Goal: Information Seeking & Learning: Check status

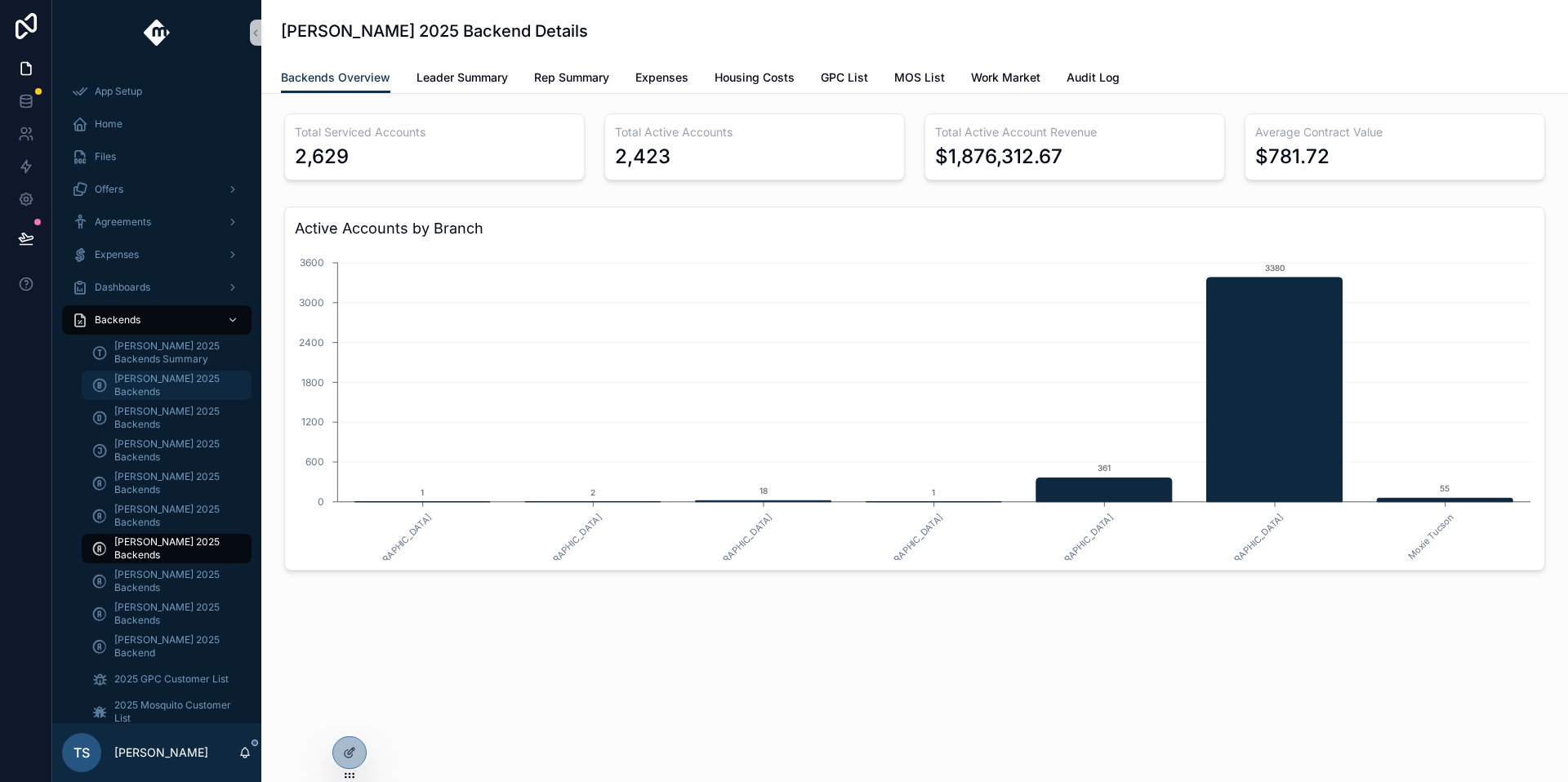
click at [167, 398] on span "[PERSON_NAME] 2025 Backends" at bounding box center [174, 385] width 121 height 26
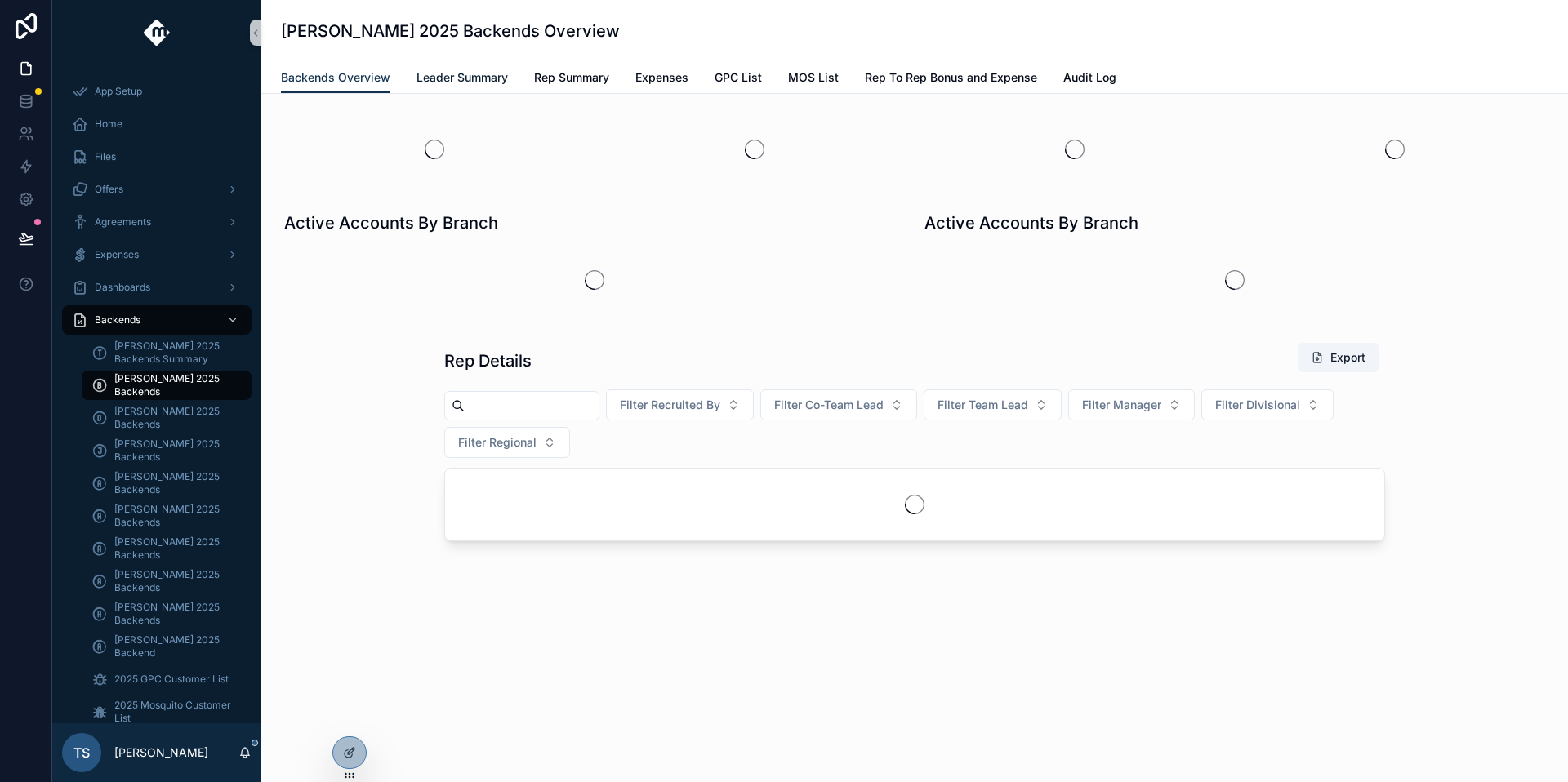
click at [486, 66] on link "Leader Summary" at bounding box center [462, 79] width 92 height 33
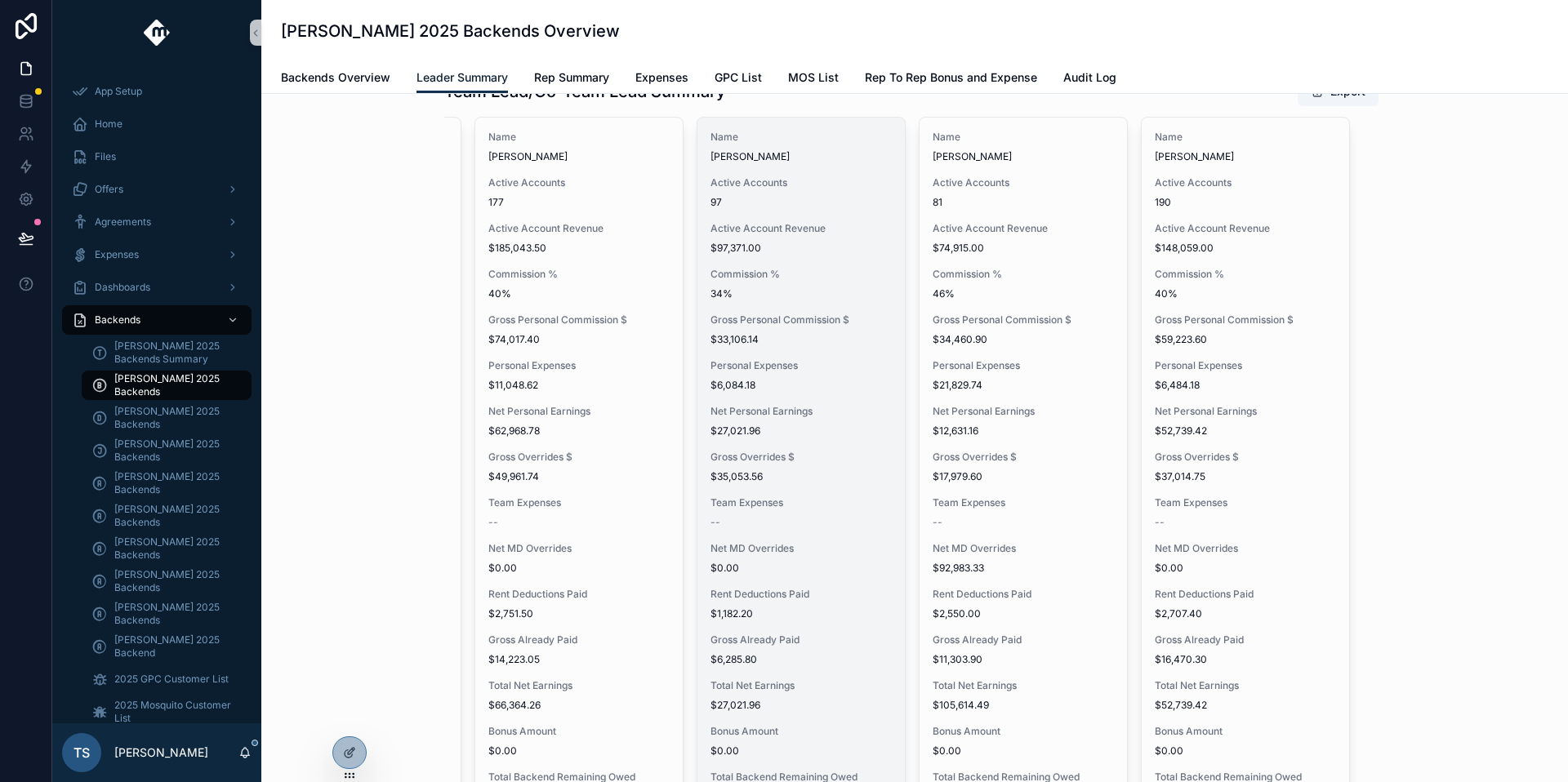
scroll to position [0, 327]
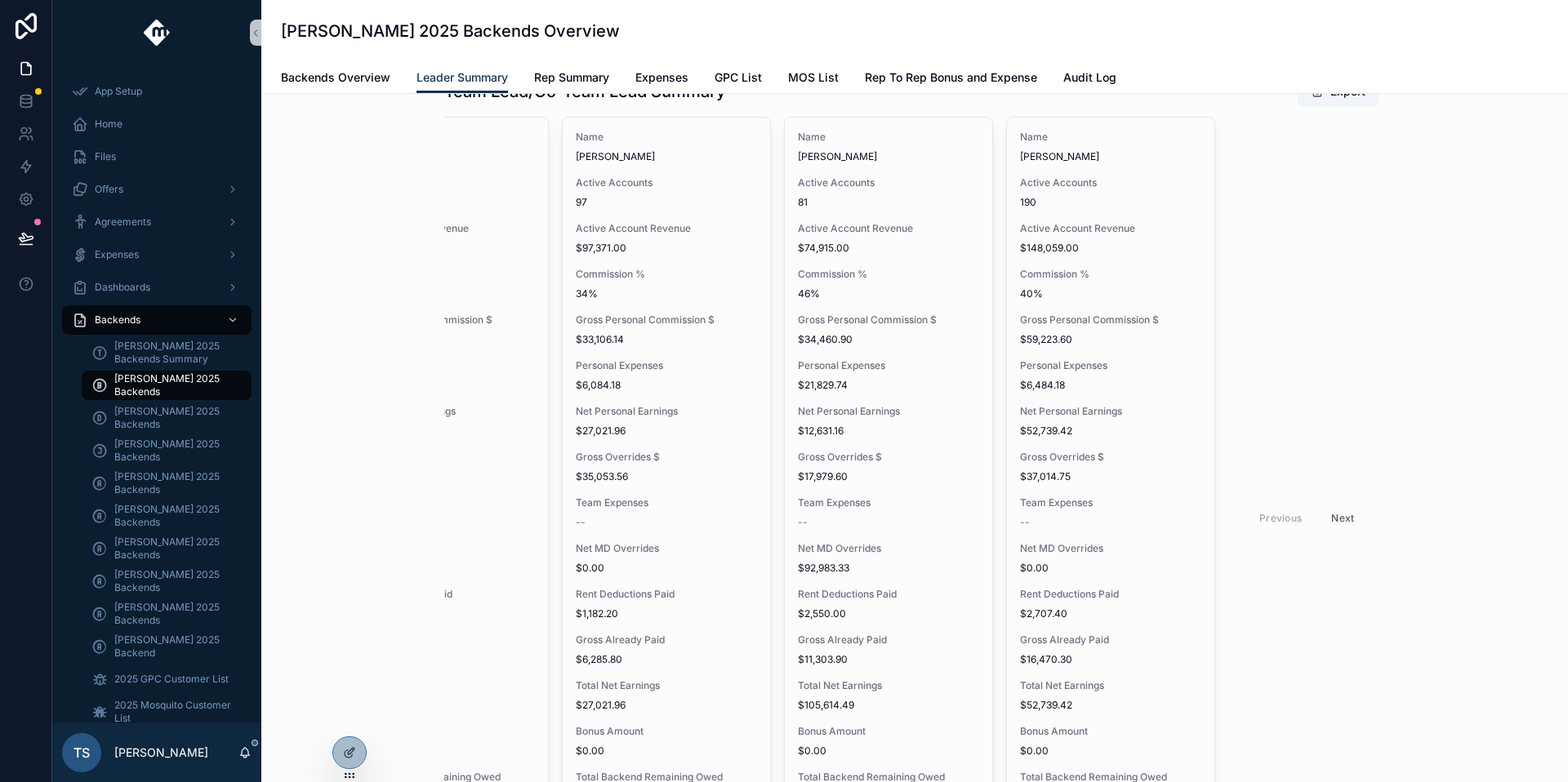
click at [1344, 520] on button "Next" at bounding box center [1343, 517] width 46 height 25
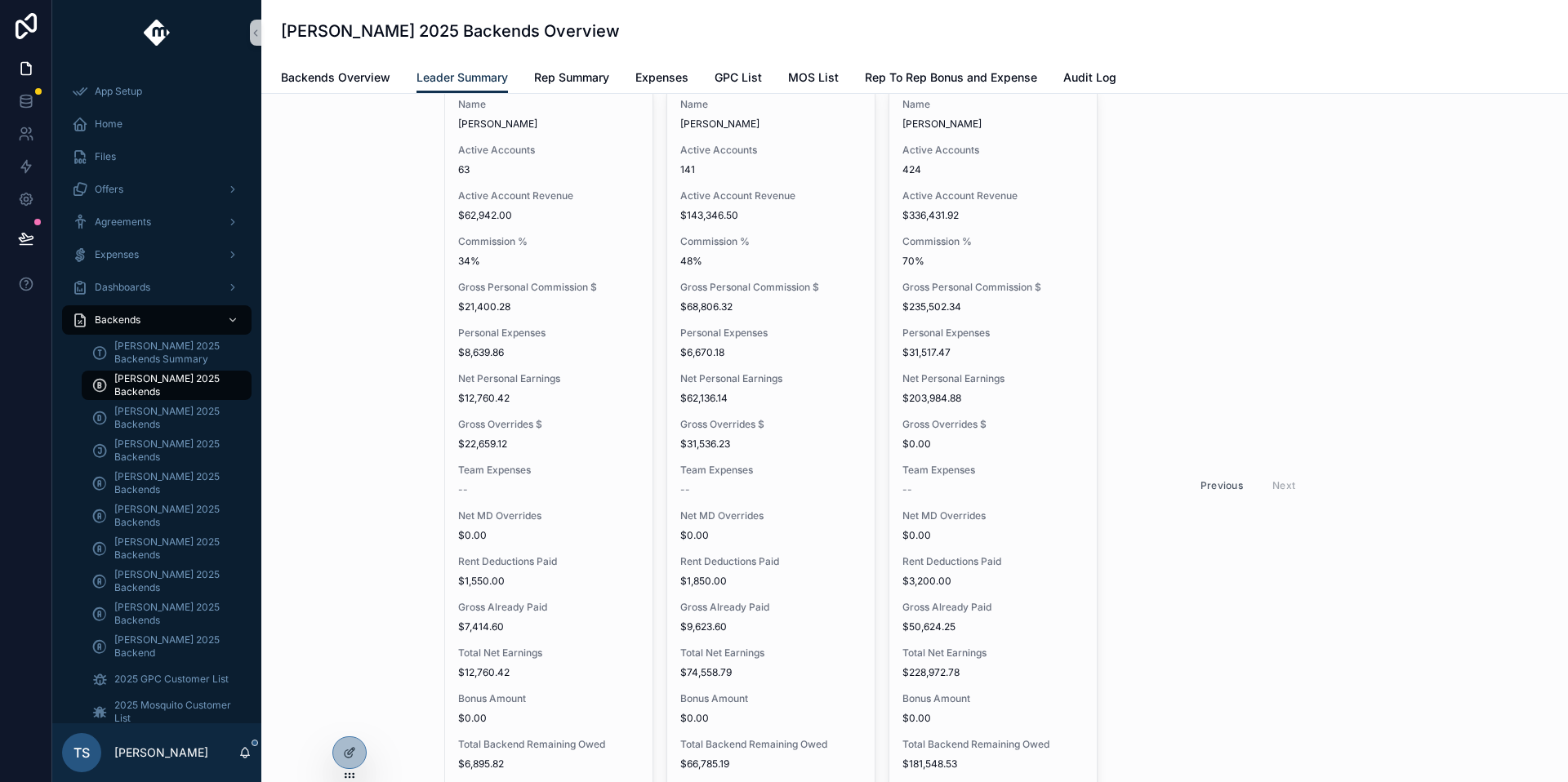
scroll to position [2756, 0]
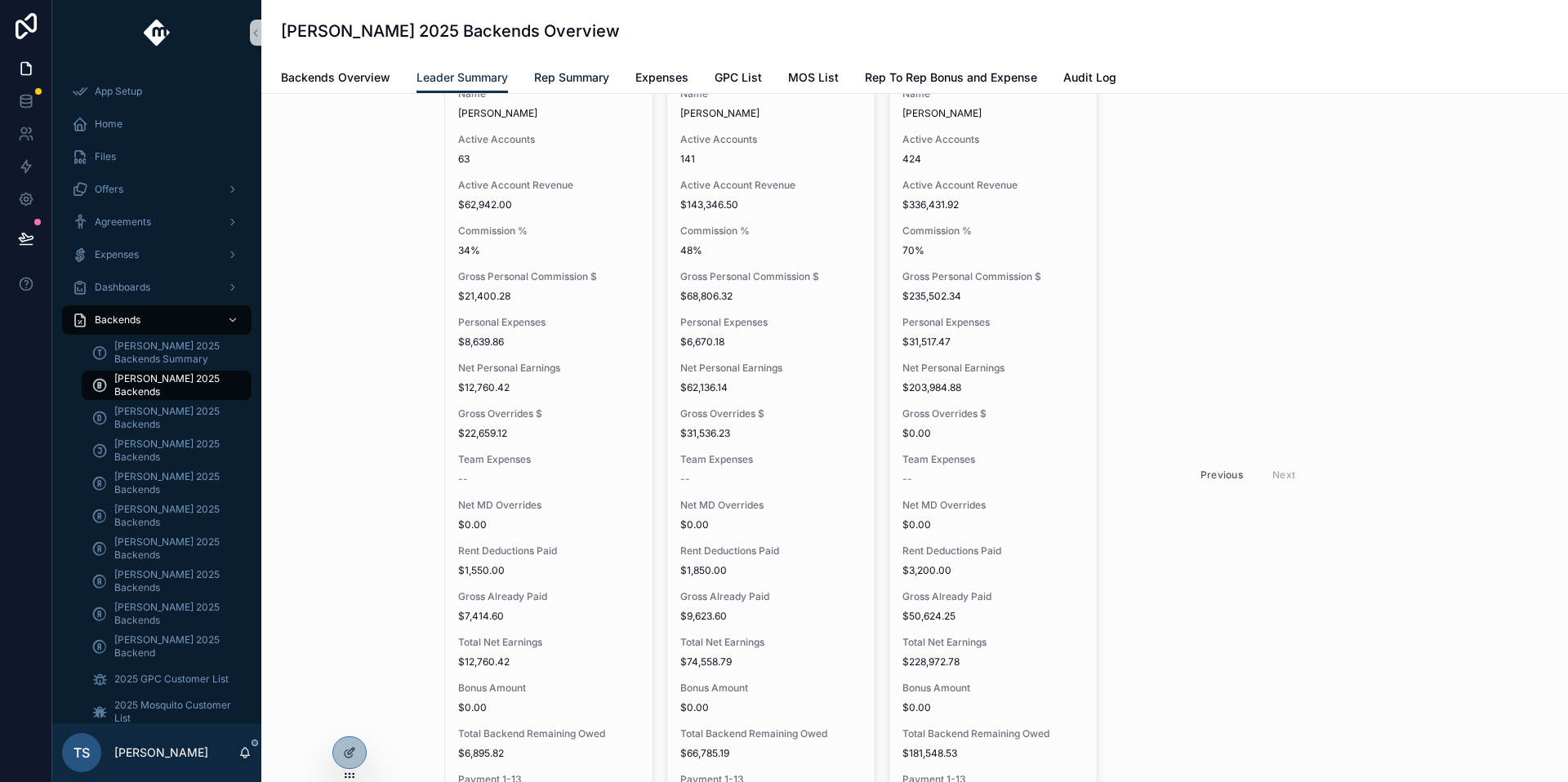
click at [557, 81] on span "Rep Summary" at bounding box center [572, 77] width 75 height 16
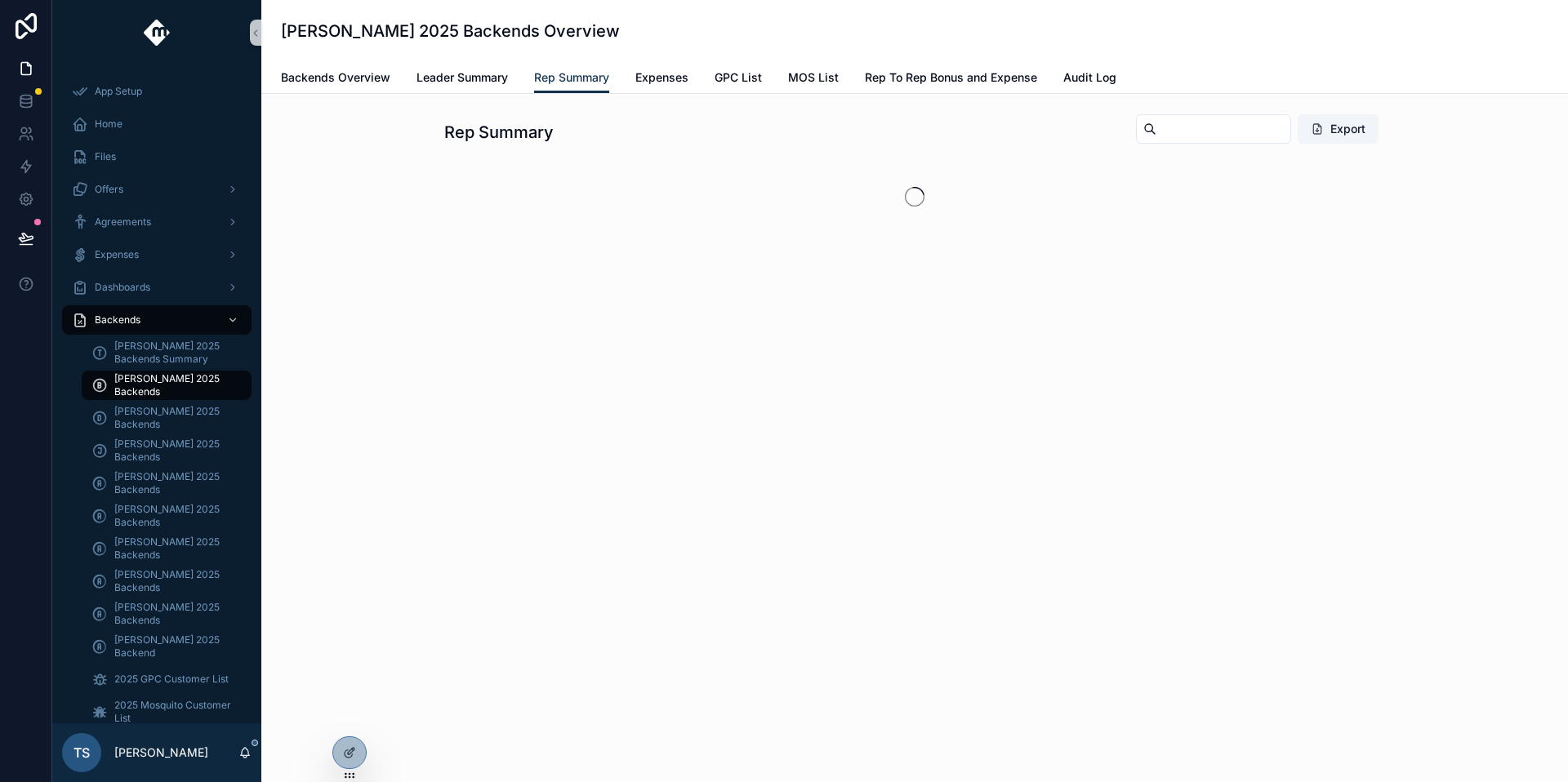
click at [1156, 125] on input "scrollable content" at bounding box center [1223, 129] width 134 height 22
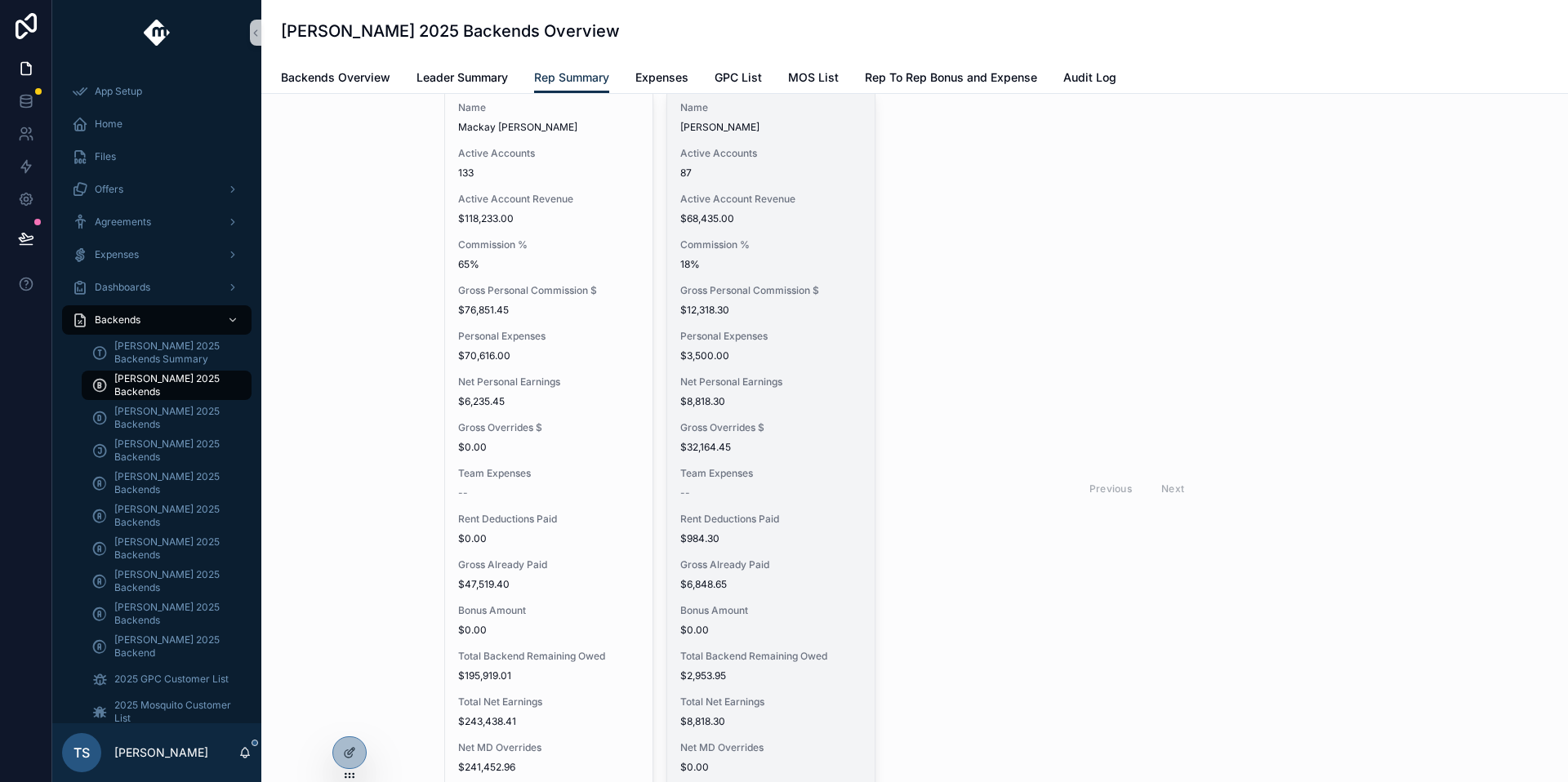
scroll to position [121, 0]
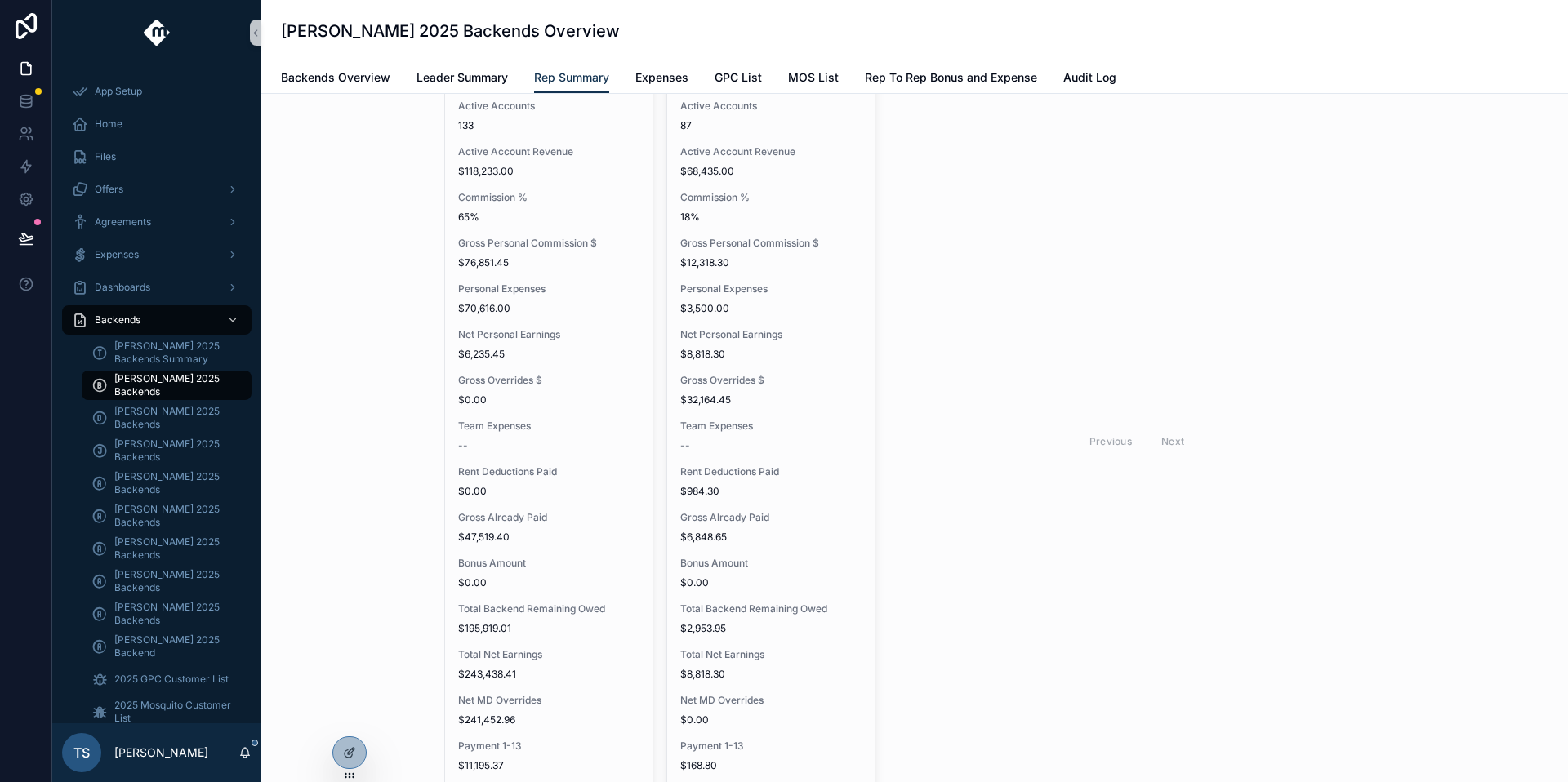
type input "******"
click at [176, 344] on span "[PERSON_NAME] 2025 Backends Summary" at bounding box center [174, 353] width 121 height 26
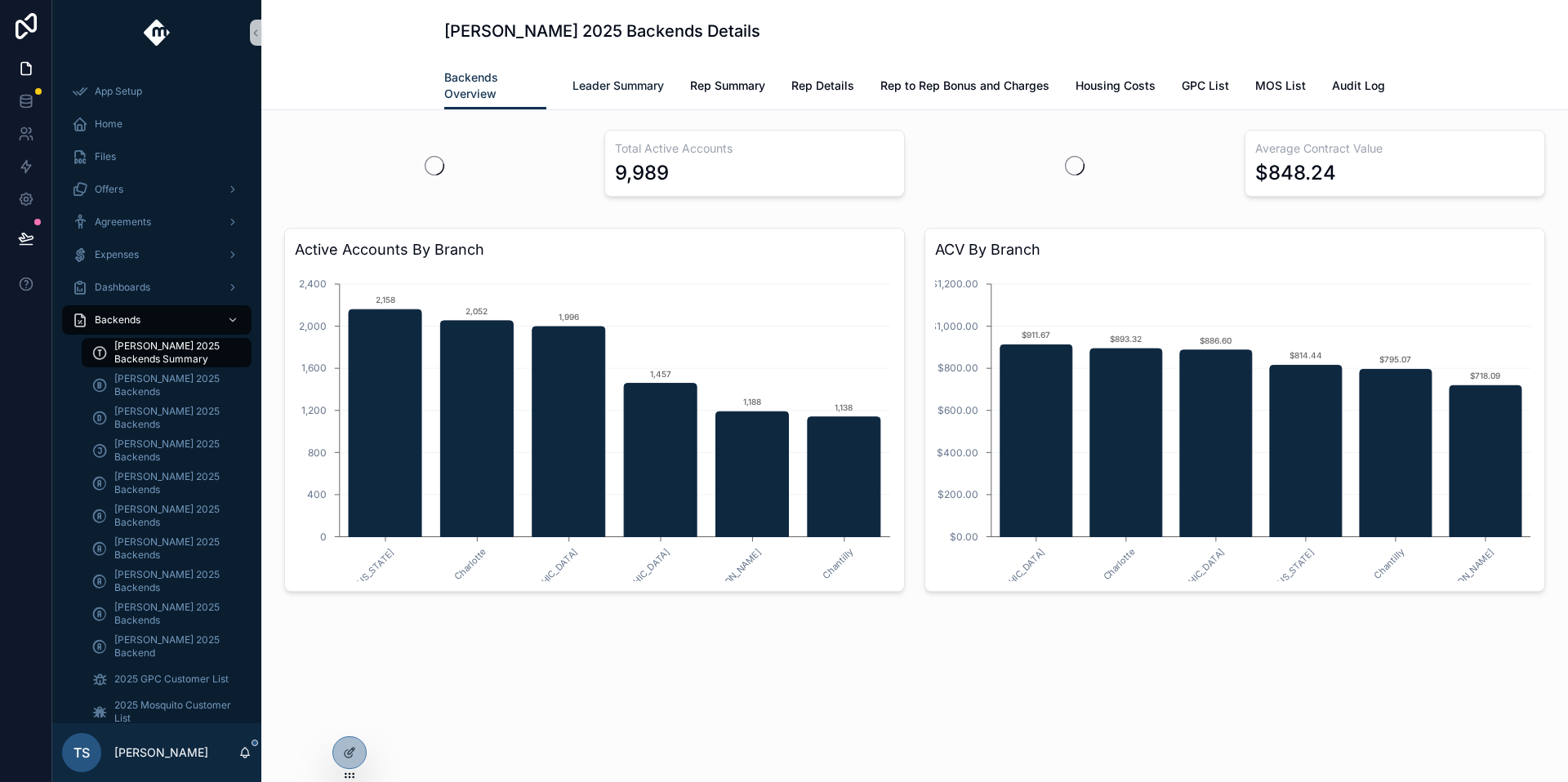
click at [614, 78] on span "Leader Summary" at bounding box center [618, 85] width 92 height 16
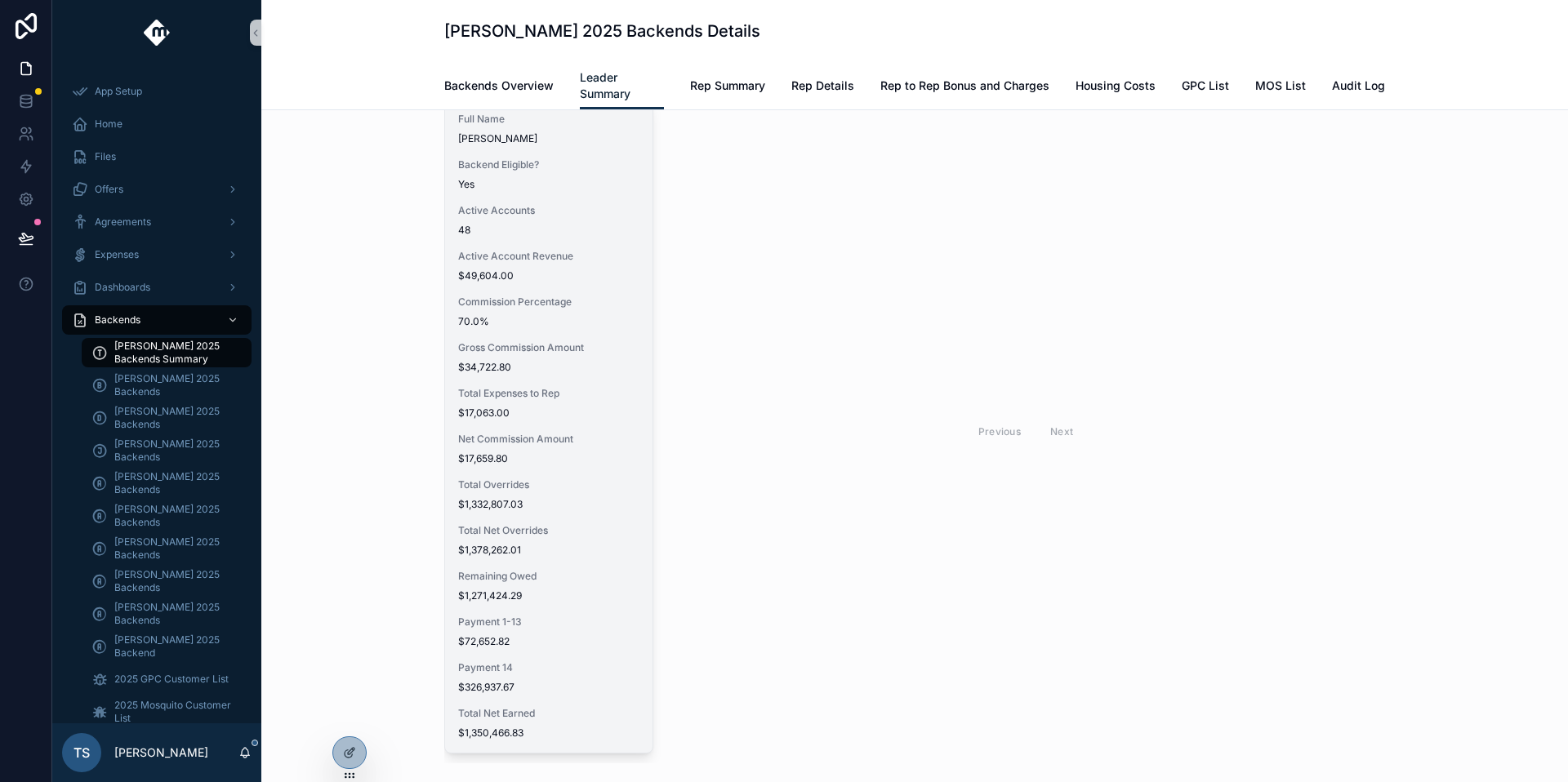
scroll to position [74, 0]
click at [580, 409] on span "$17,063.00" at bounding box center [549, 402] width 181 height 13
click at [588, 325] on div "Full Name [PERSON_NAME] Backend Eligible? Yes Active Accounts 48 Active Account…" at bounding box center [549, 415] width 208 height 653
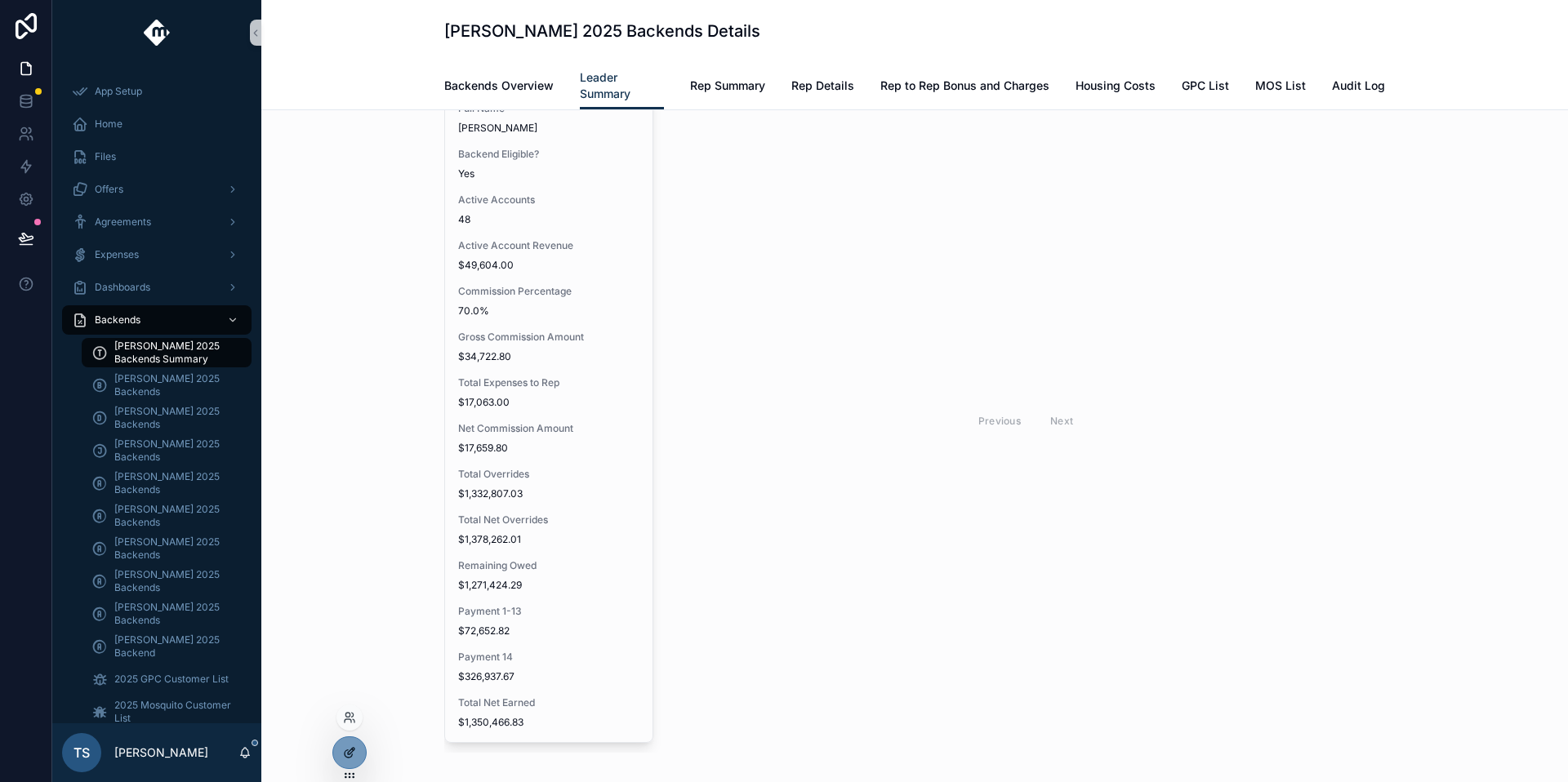
click at [347, 760] on div at bounding box center [349, 752] width 33 height 31
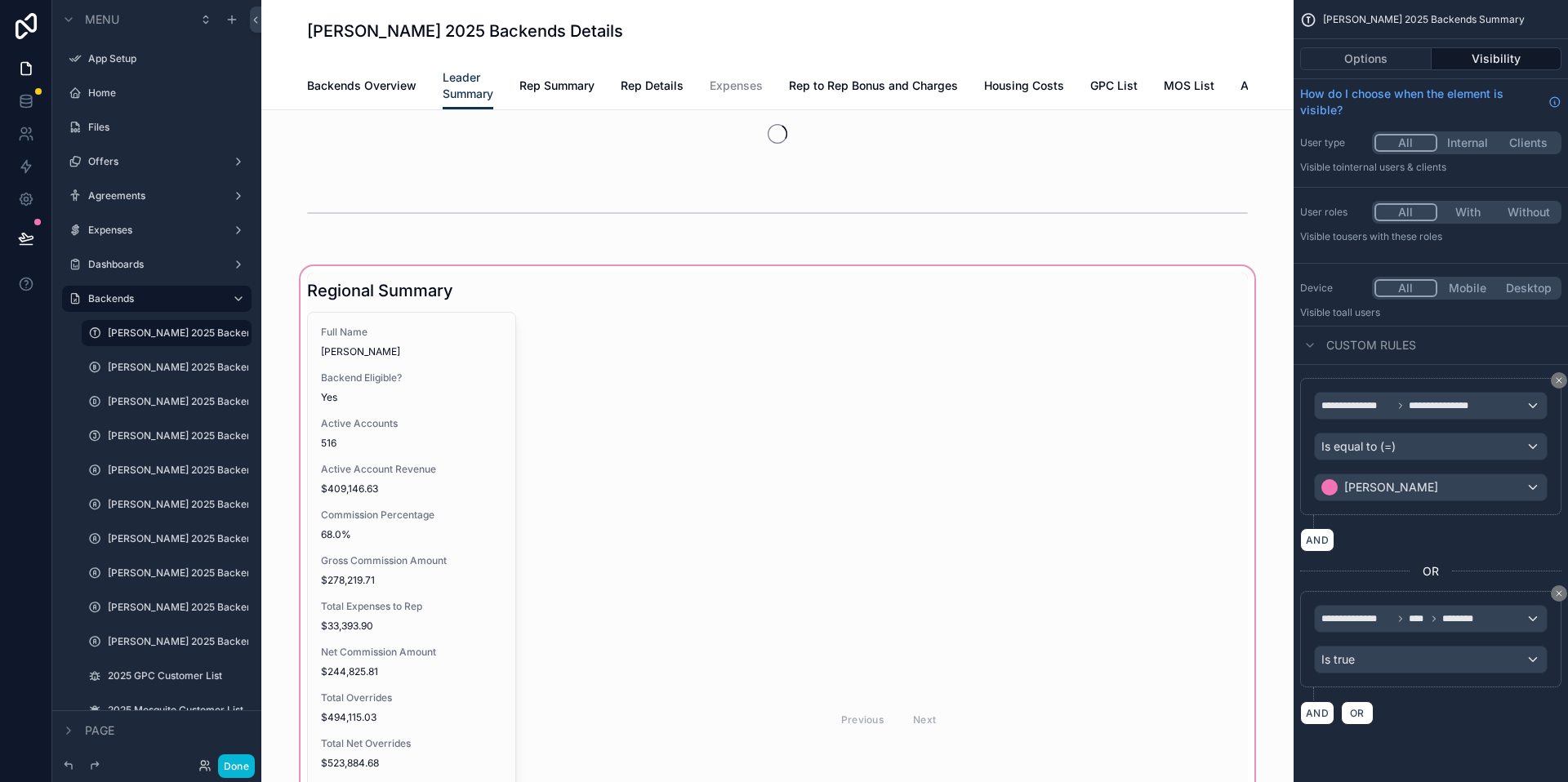
click at [427, 492] on div "scrollable content" at bounding box center [777, 734] width 1007 height 944
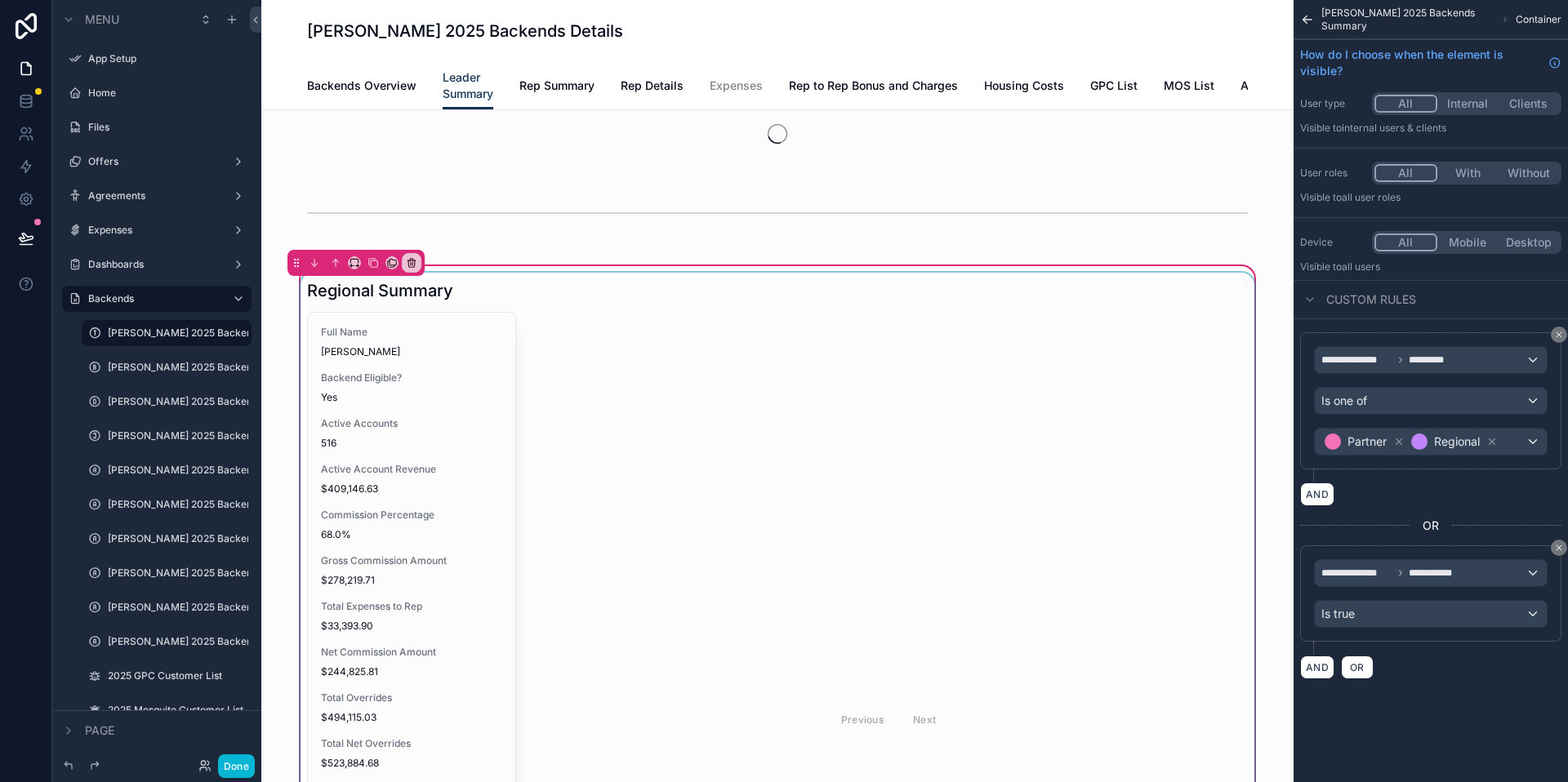
click at [466, 508] on div "scrollable content" at bounding box center [777, 703] width 961 height 861
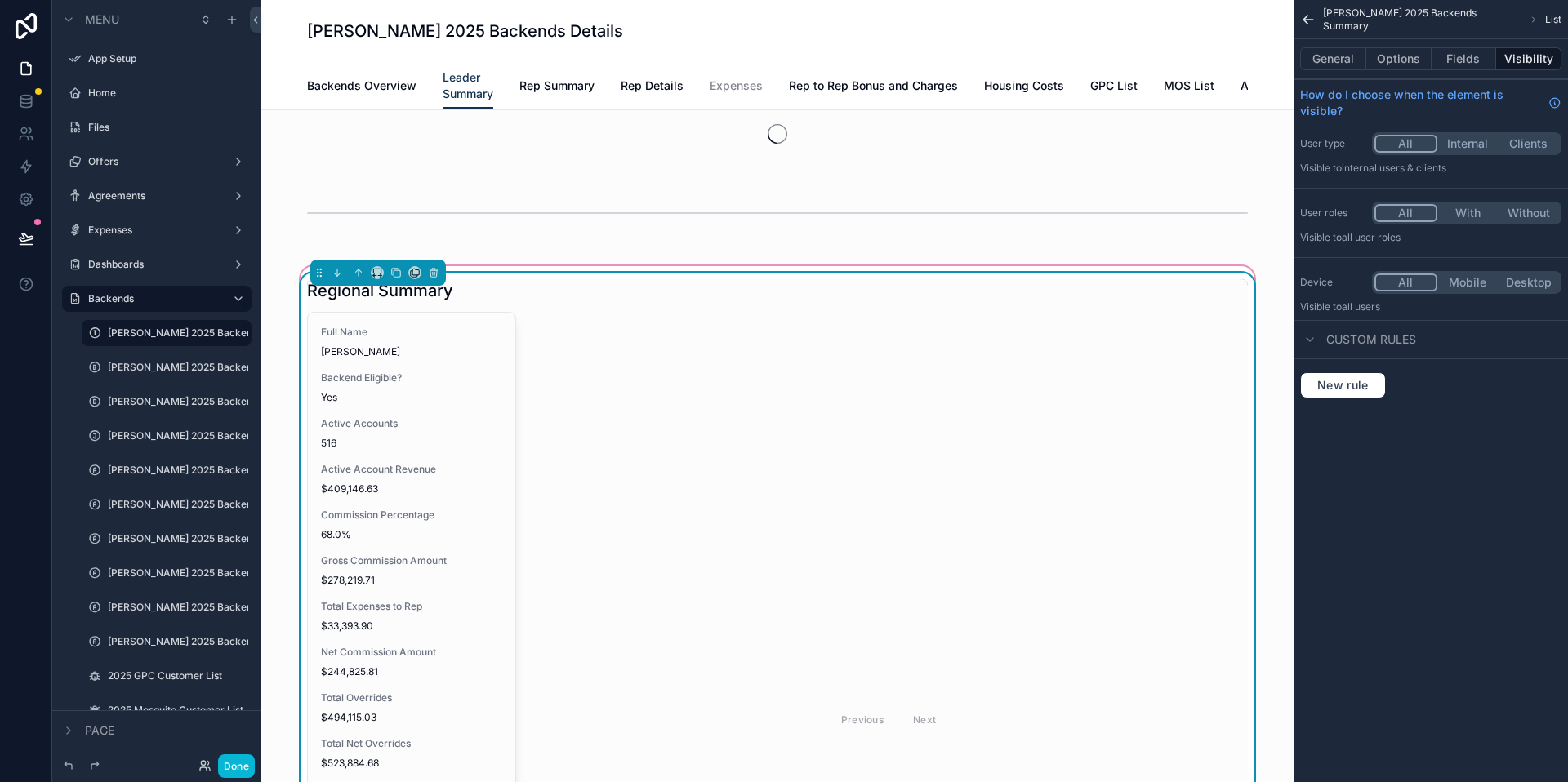
click at [466, 508] on div "Full Name [PERSON_NAME] Backend Eligible? Yes Active Accounts 516 Active Accoun…" at bounding box center [412, 714] width 208 height 804
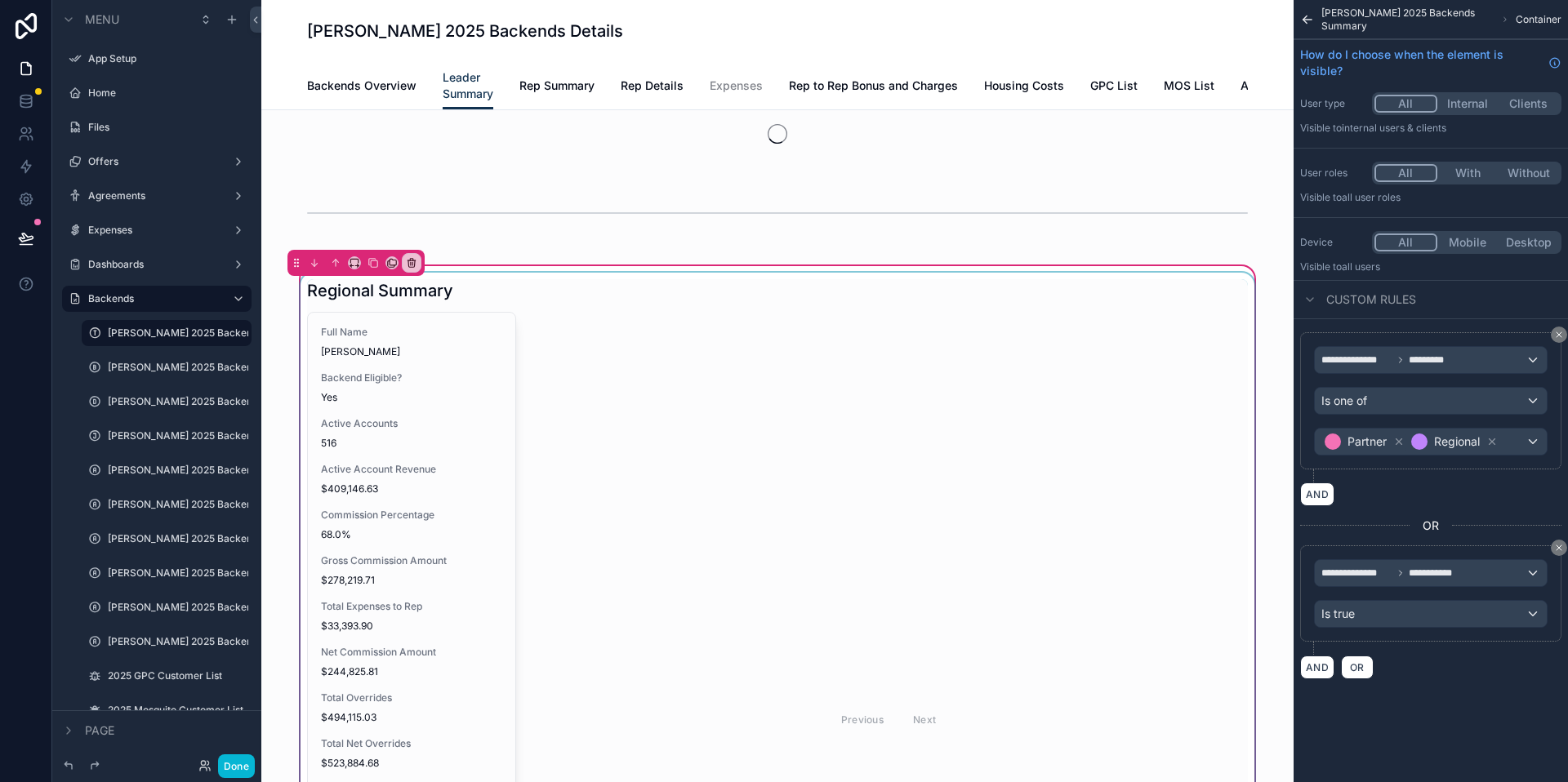
click at [428, 583] on div "scrollable content" at bounding box center [777, 703] width 961 height 861
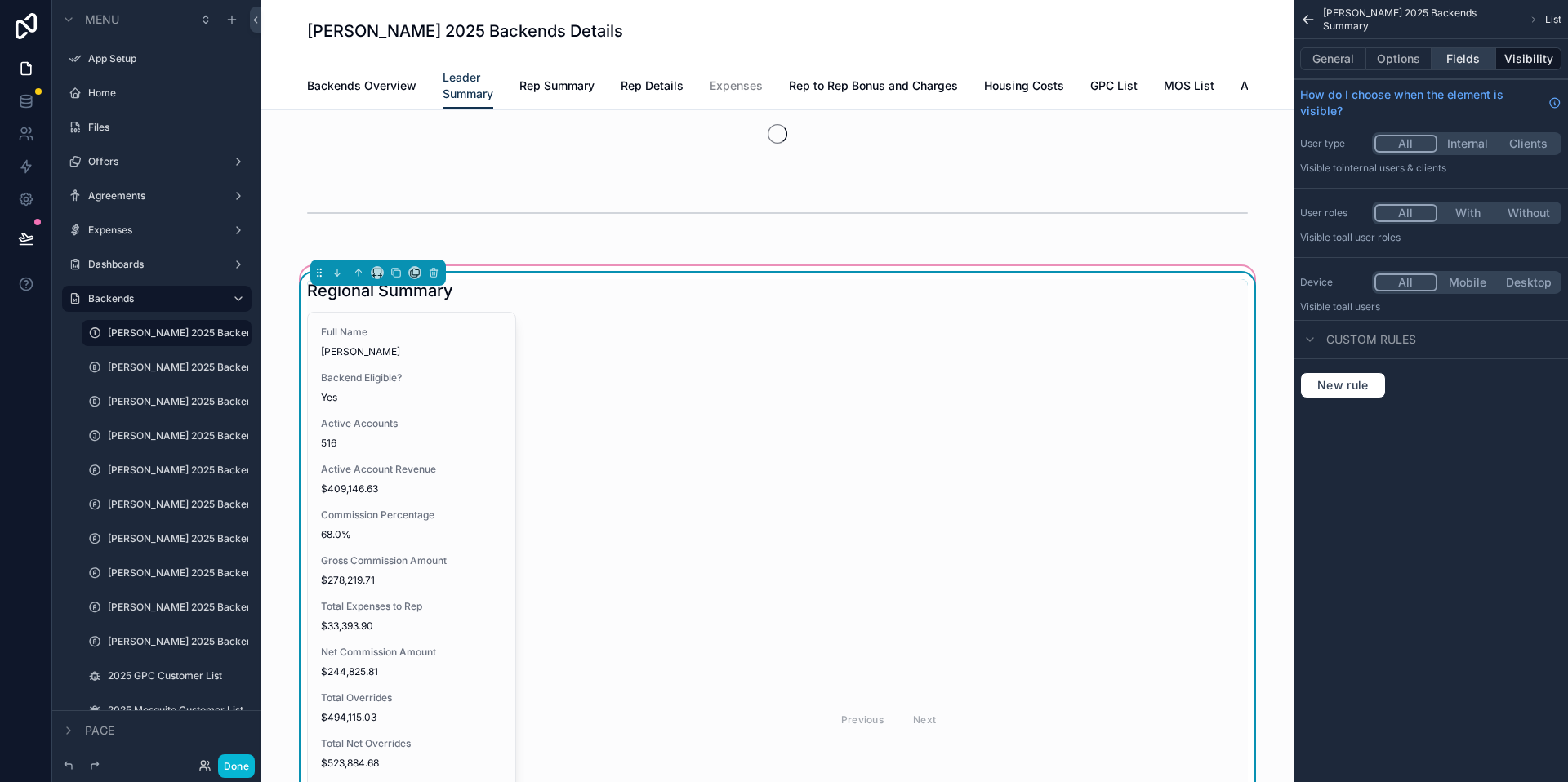
click at [1483, 65] on button "Fields" at bounding box center [1464, 59] width 65 height 22
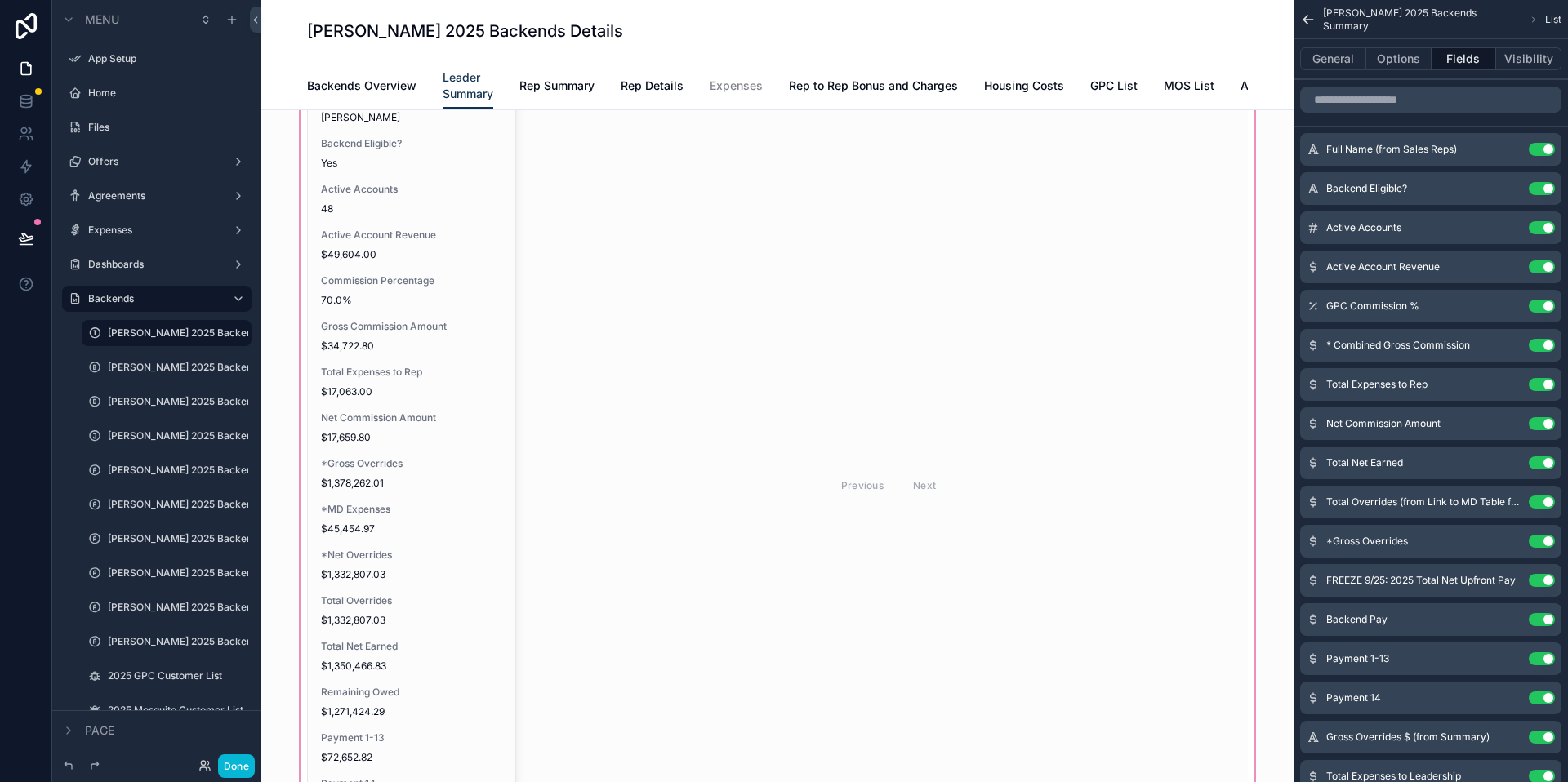
scroll to position [116, 0]
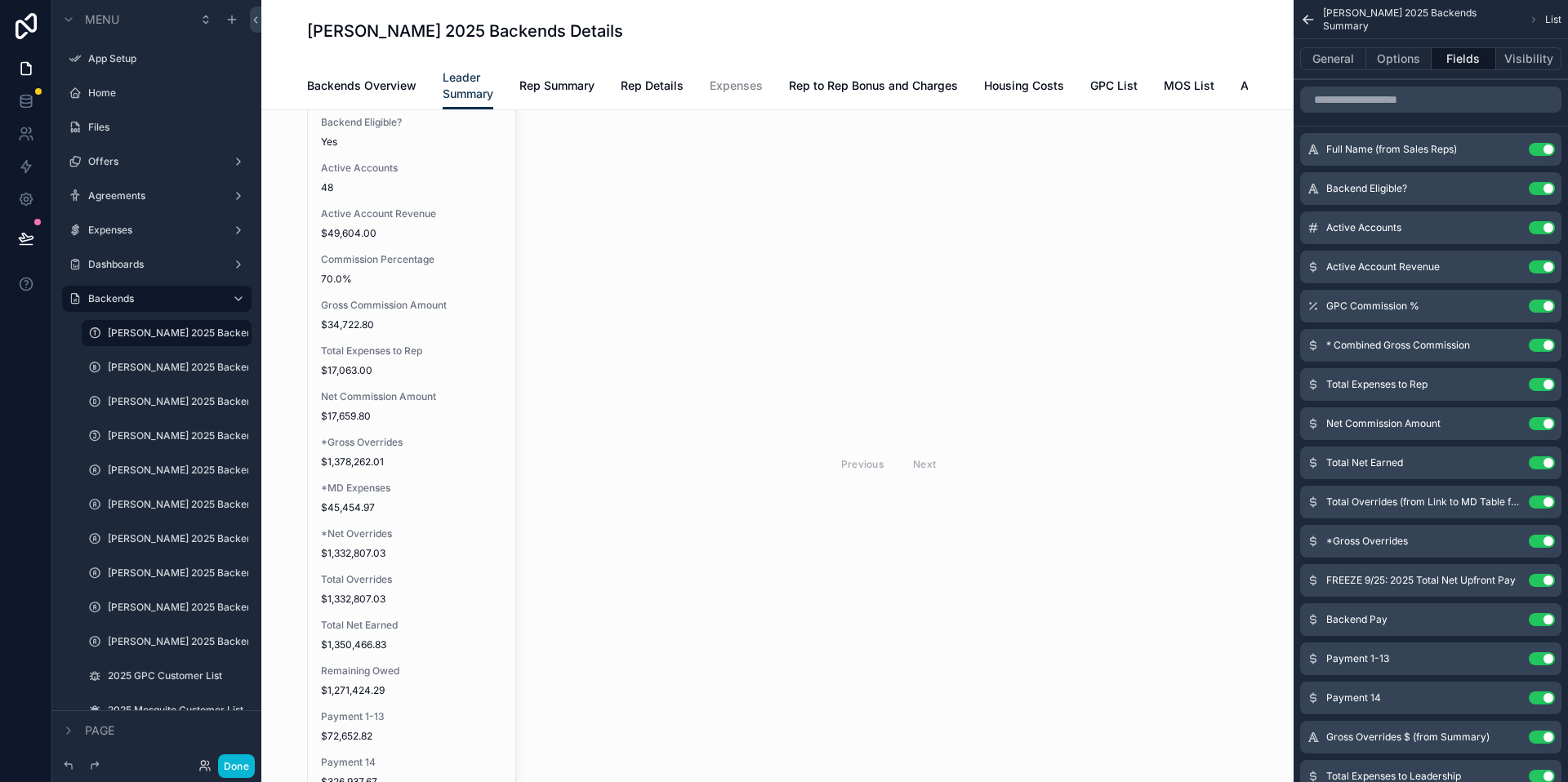
drag, startPoint x: 1392, startPoint y: 501, endPoint x: 262, endPoint y: 0, distance: 1236.1
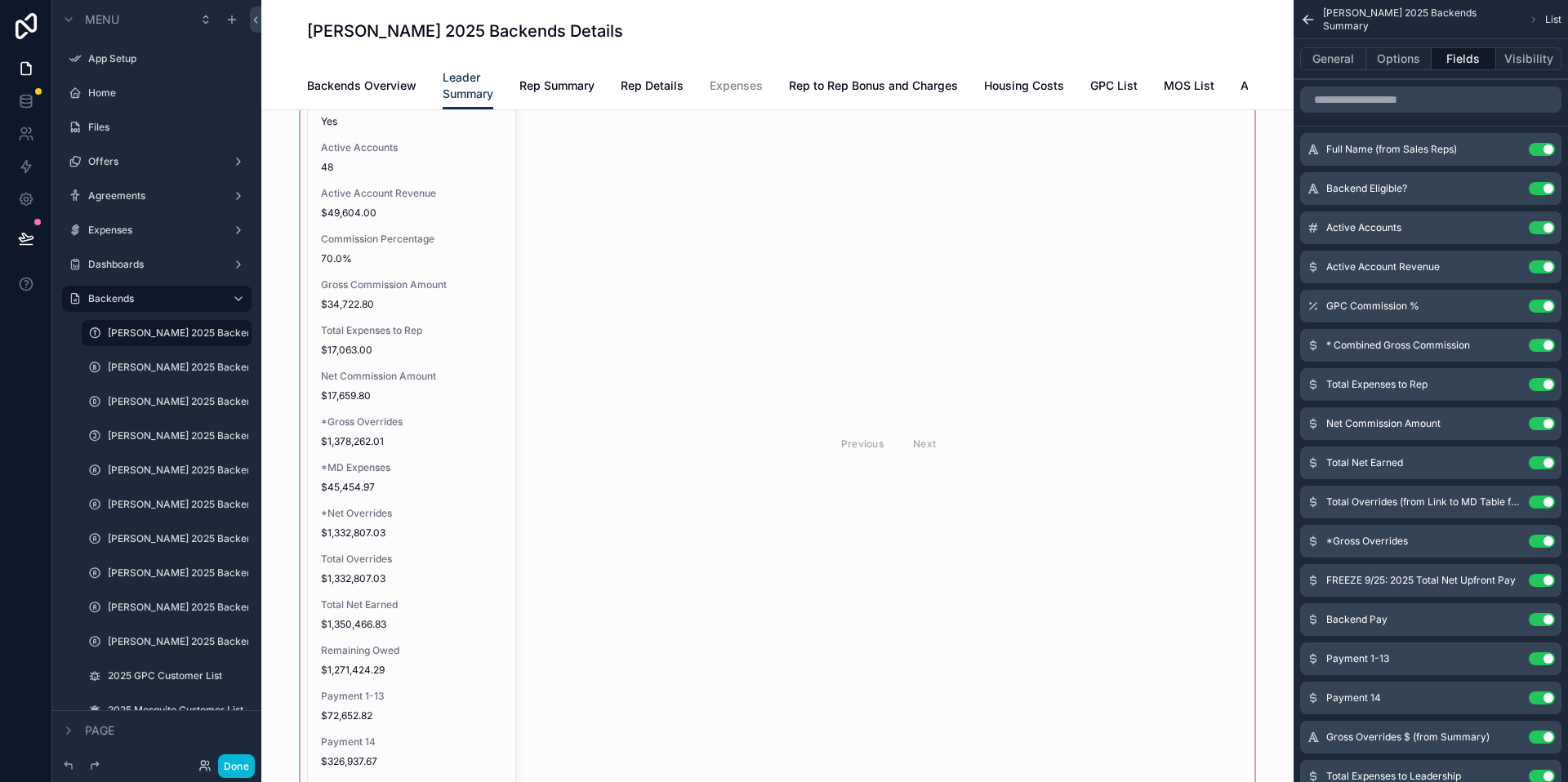
scroll to position [157, 0]
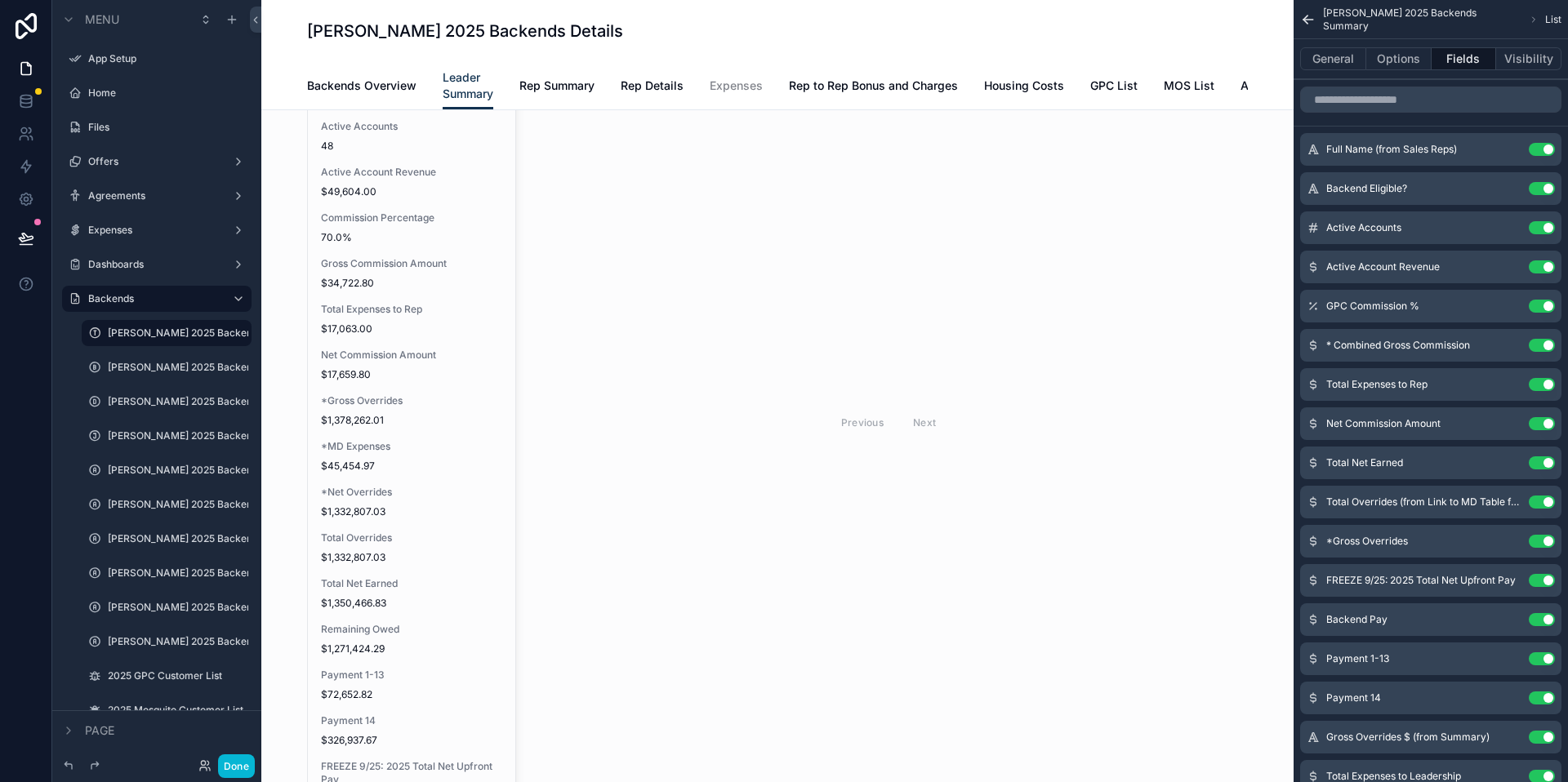
click at [1309, 25] on icon "scrollable content" at bounding box center [1308, 19] width 16 height 16
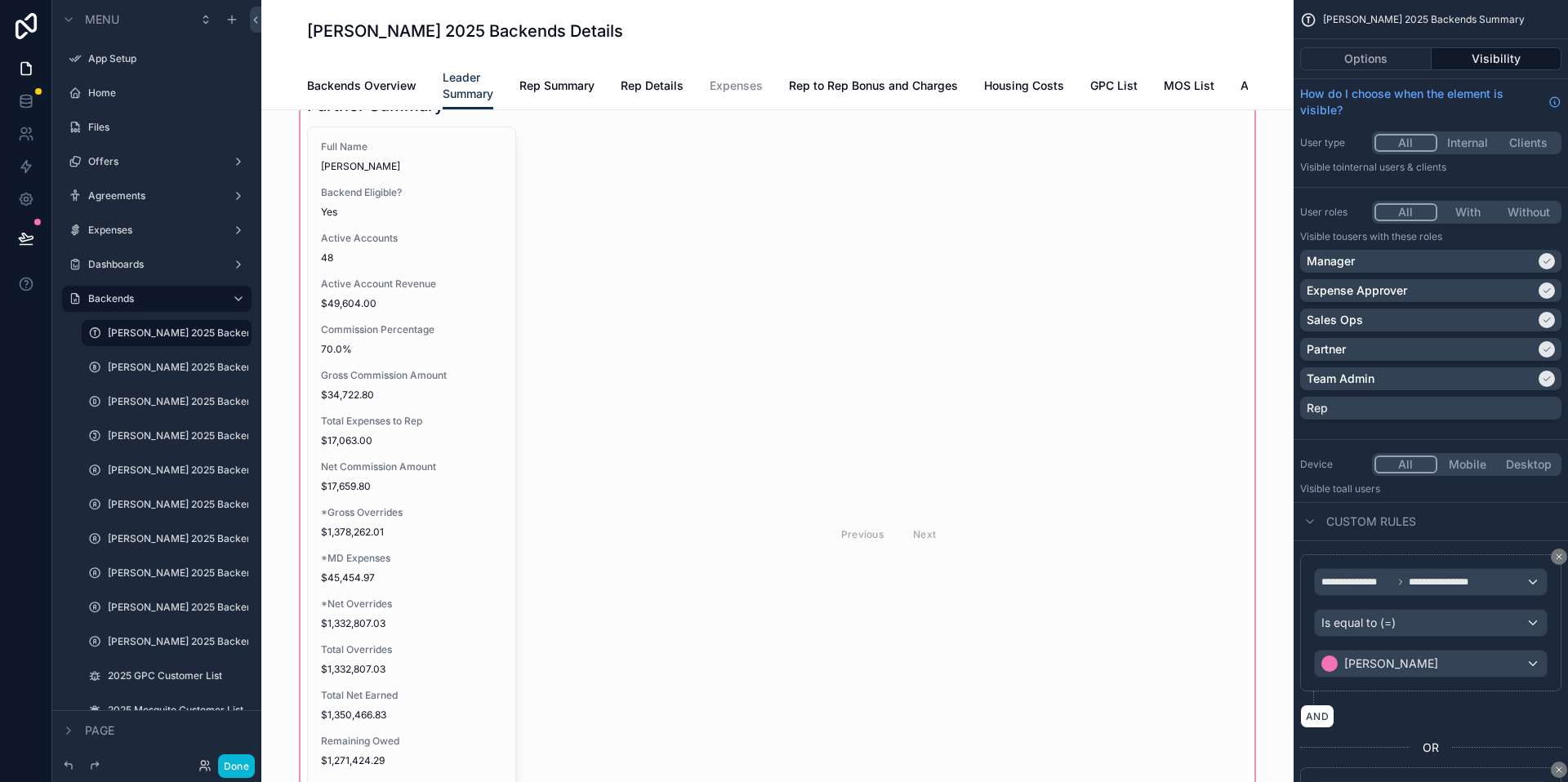
scroll to position [66, 0]
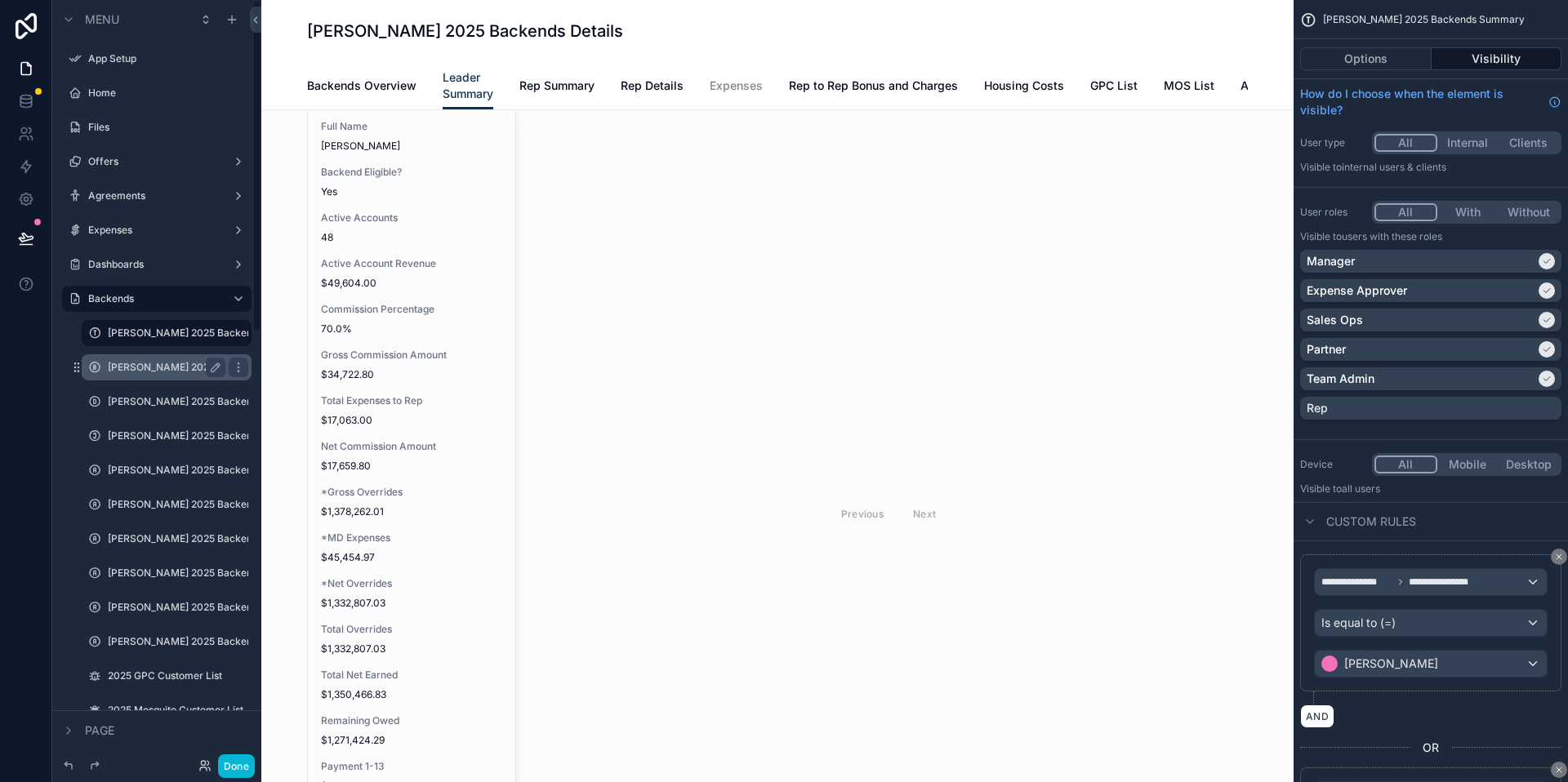
click at [167, 374] on div "[PERSON_NAME] 2025 Backends" at bounding box center [167, 367] width 118 height 20
click at [173, 367] on label "[PERSON_NAME] 2025 Backends" at bounding box center [167, 368] width 118 height 13
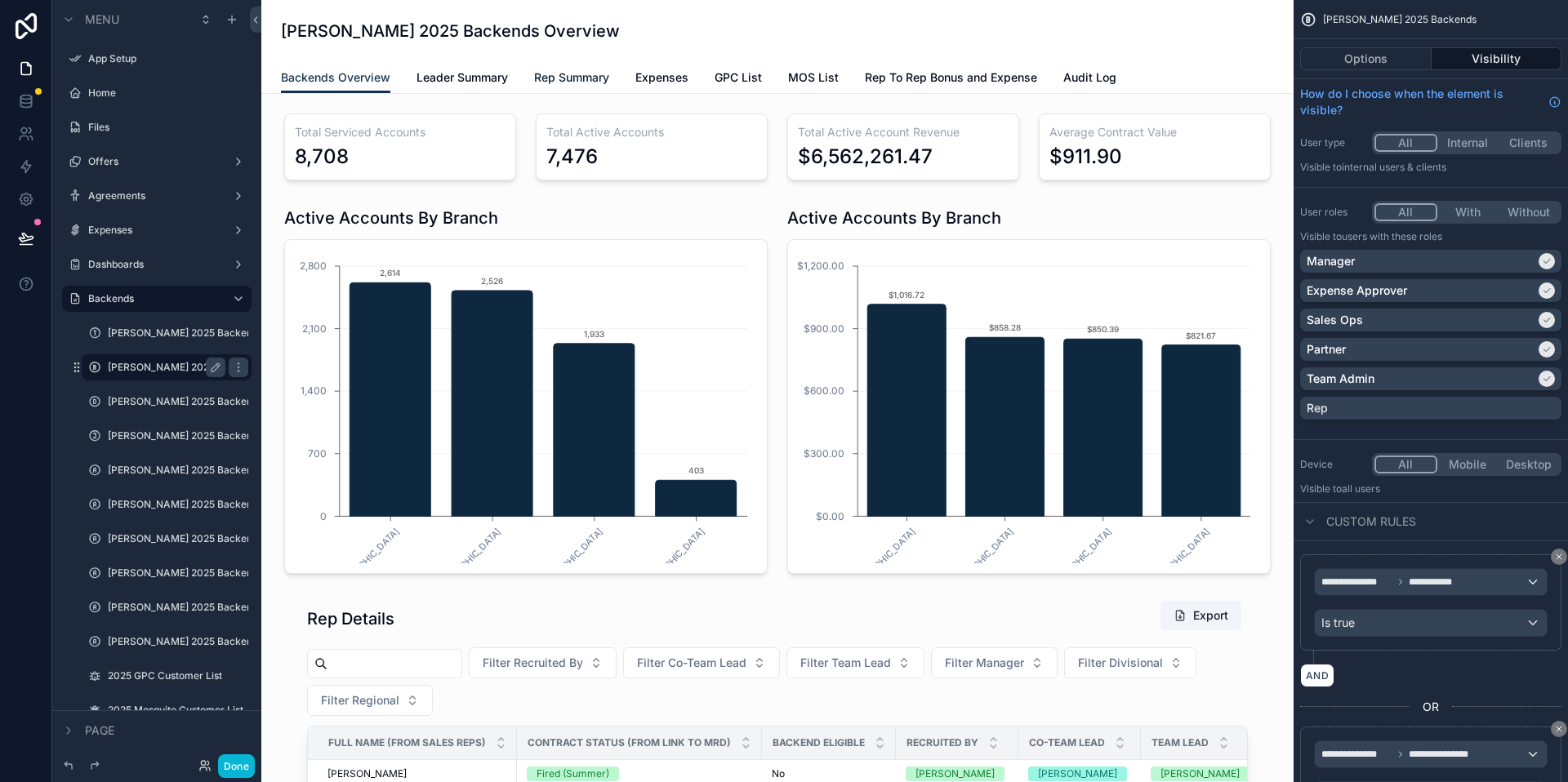
click at [539, 80] on span "Rep Summary" at bounding box center [572, 77] width 75 height 16
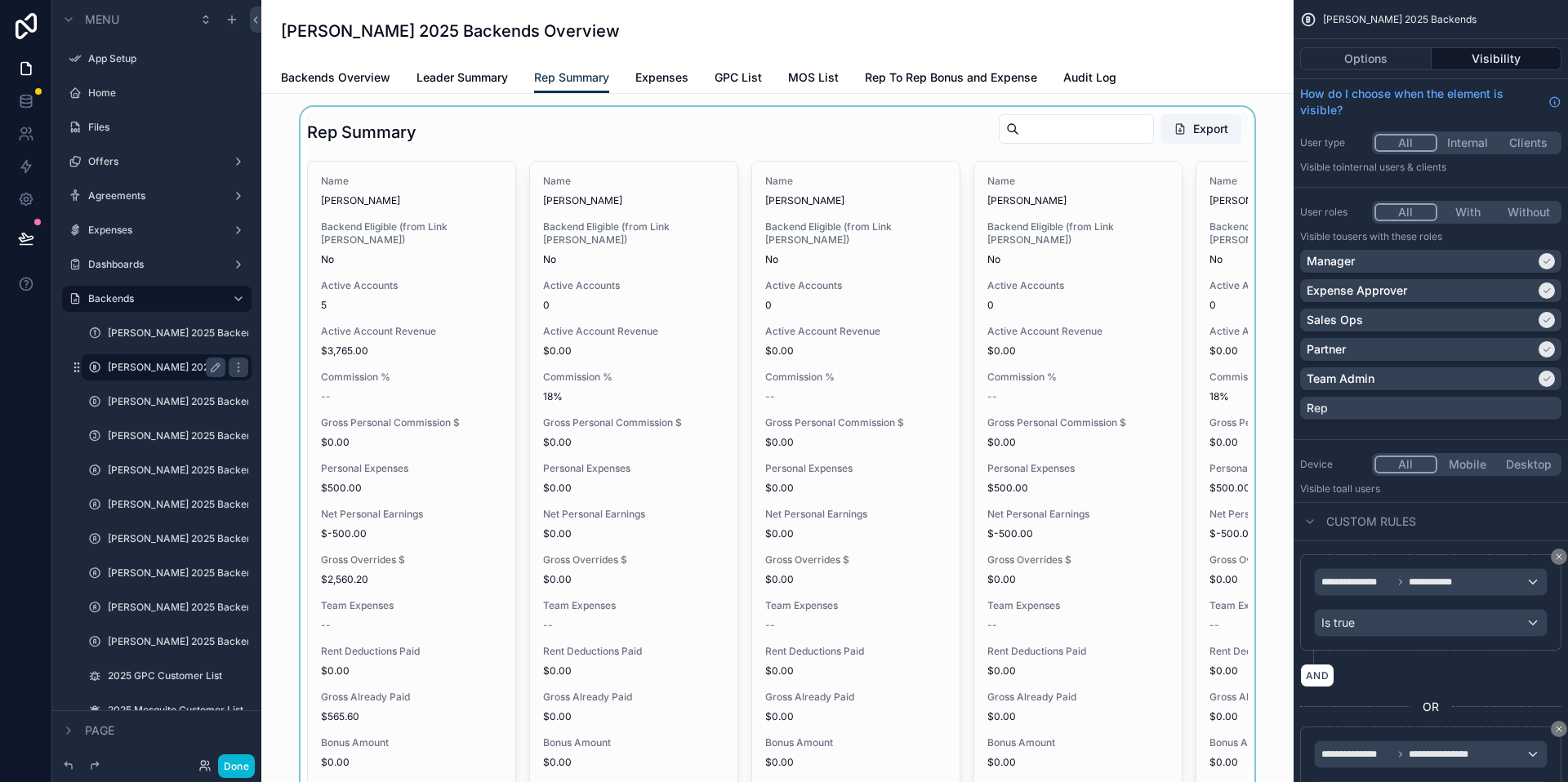
click at [1043, 134] on div "scrollable content" at bounding box center [777, 567] width 1007 height 921
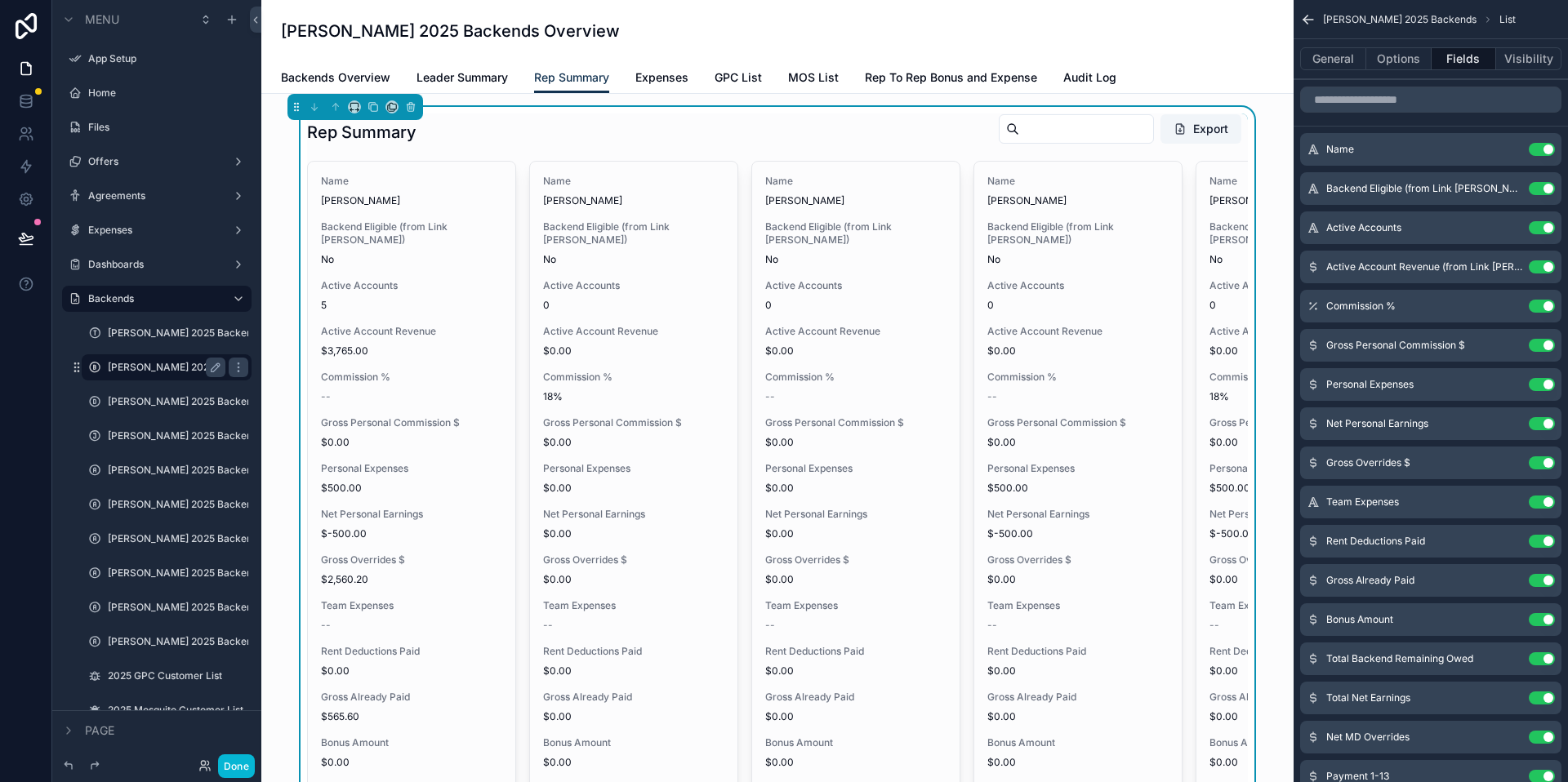
click at [1043, 131] on input "scrollable content" at bounding box center [1086, 129] width 134 height 22
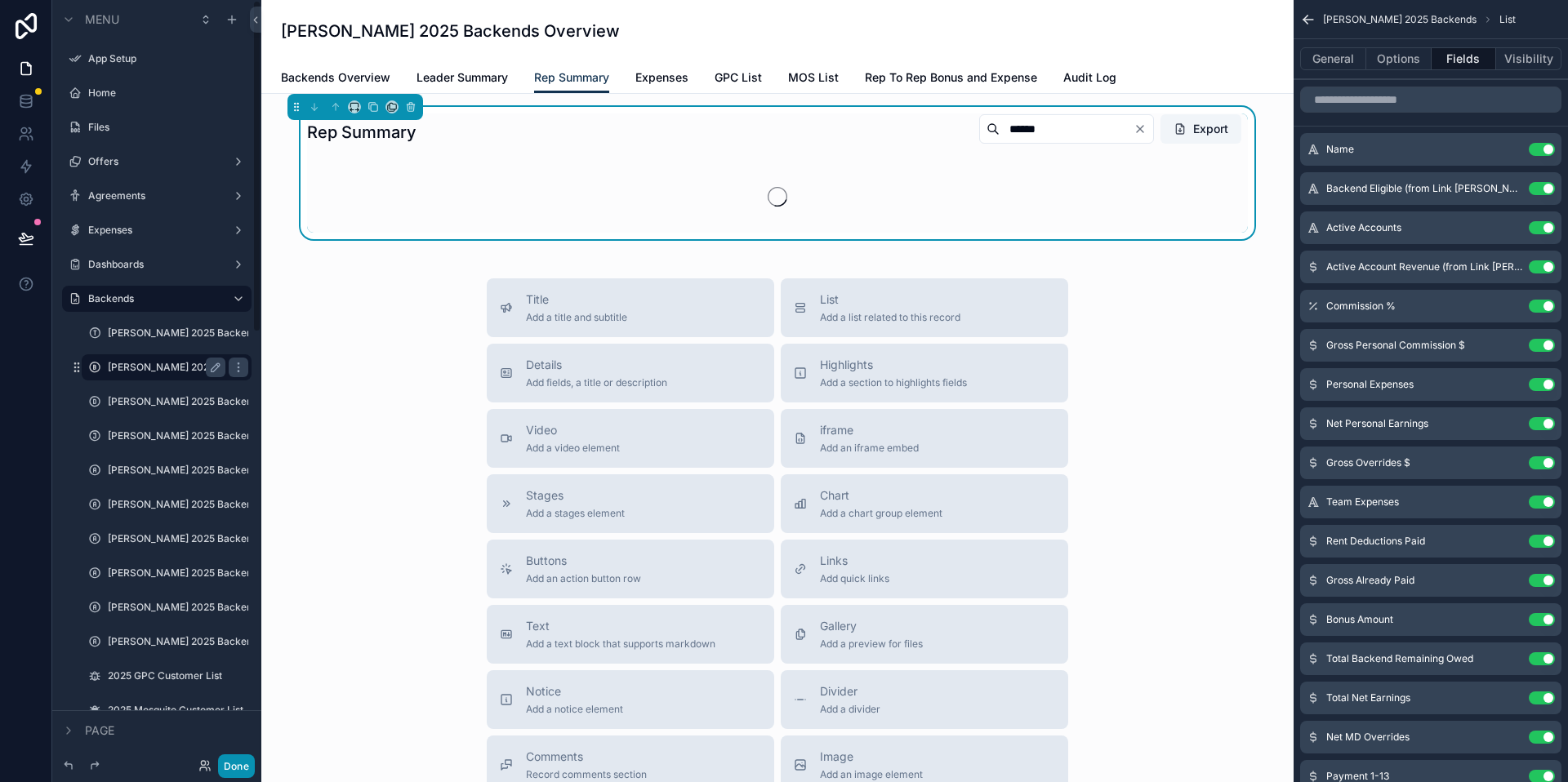
type input "******"
click at [241, 759] on button "Done" at bounding box center [236, 766] width 36 height 23
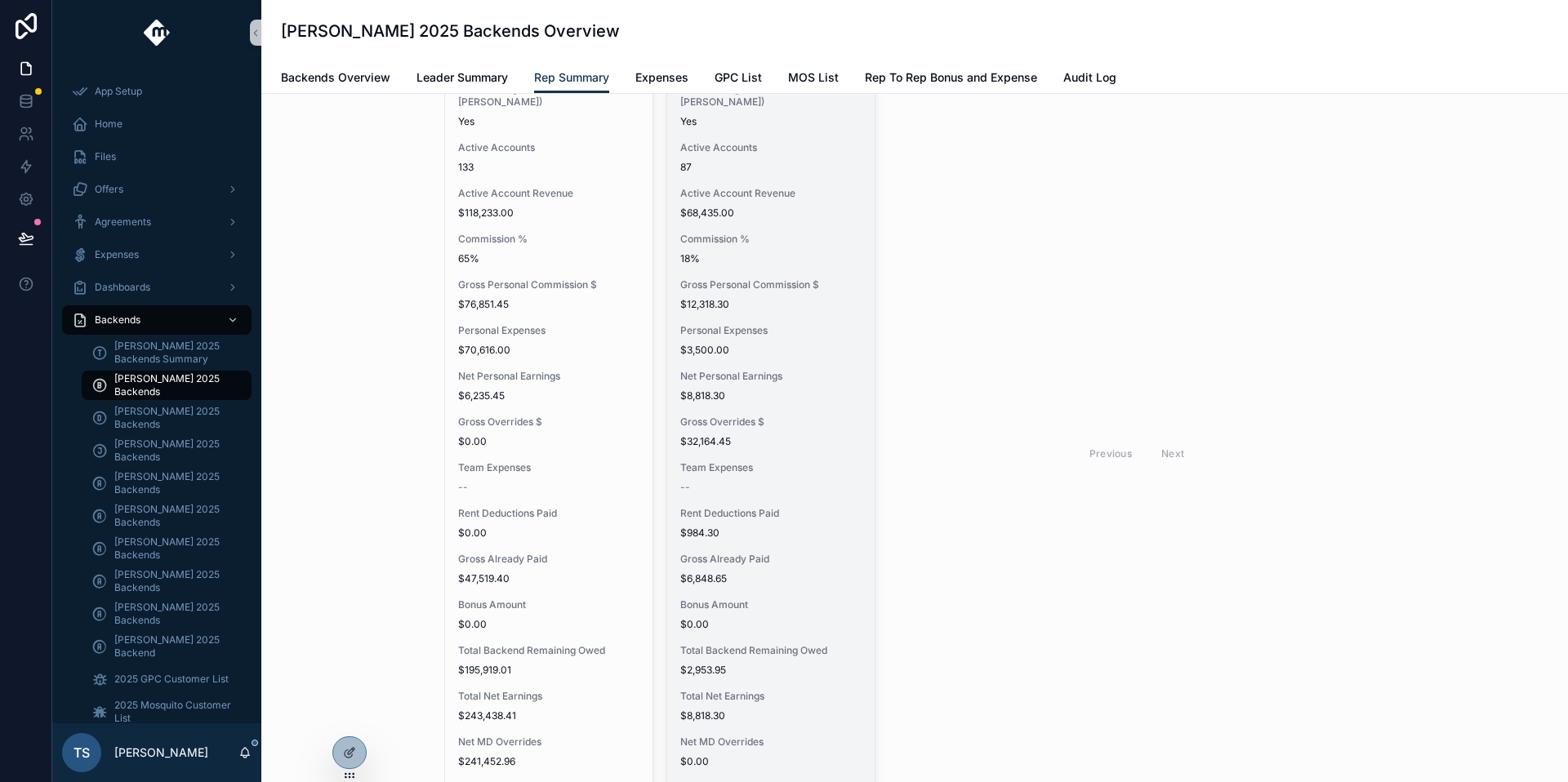
scroll to position [149, 0]
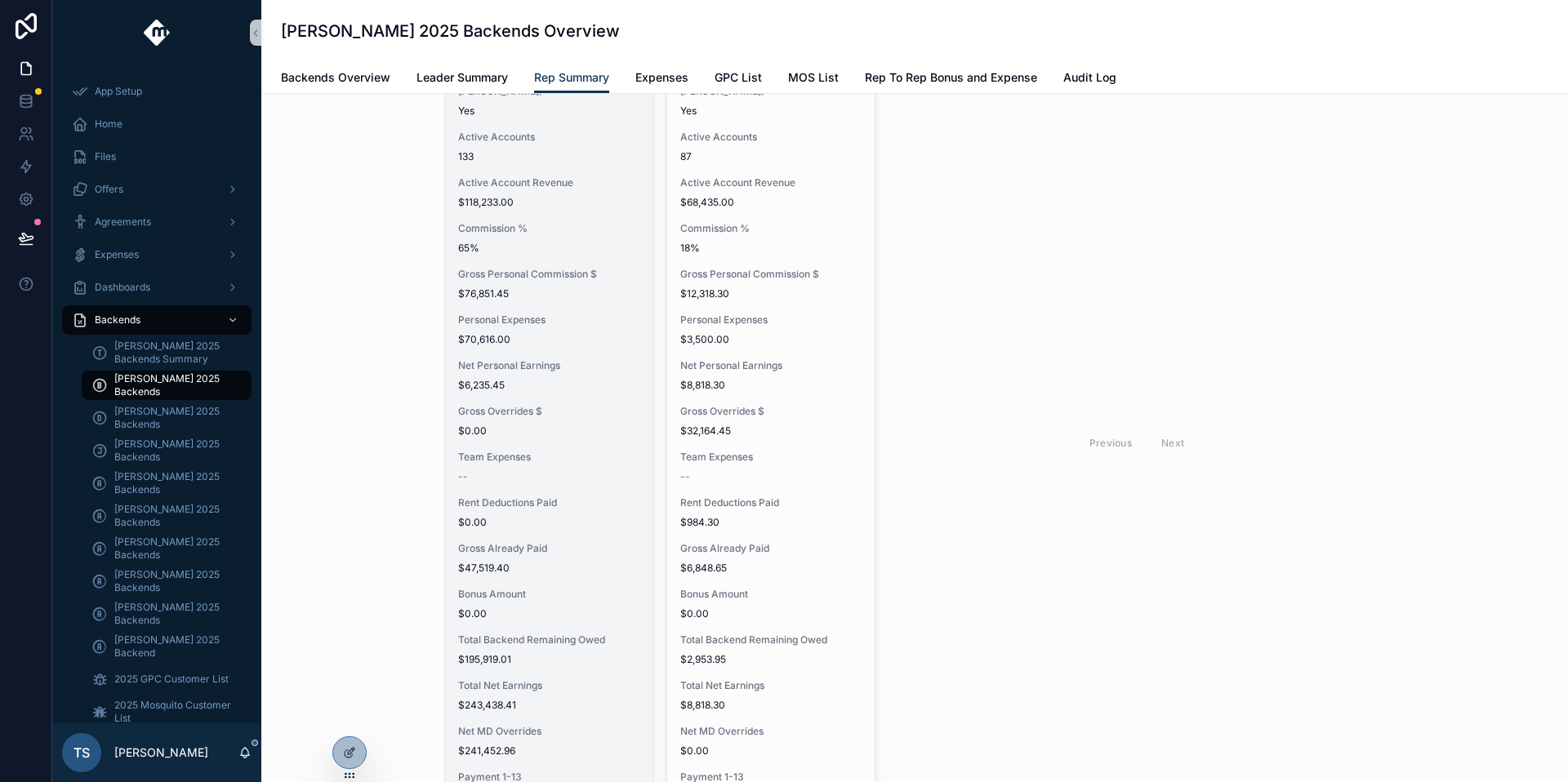
click at [527, 325] on span "Personal Expenses" at bounding box center [549, 320] width 181 height 13
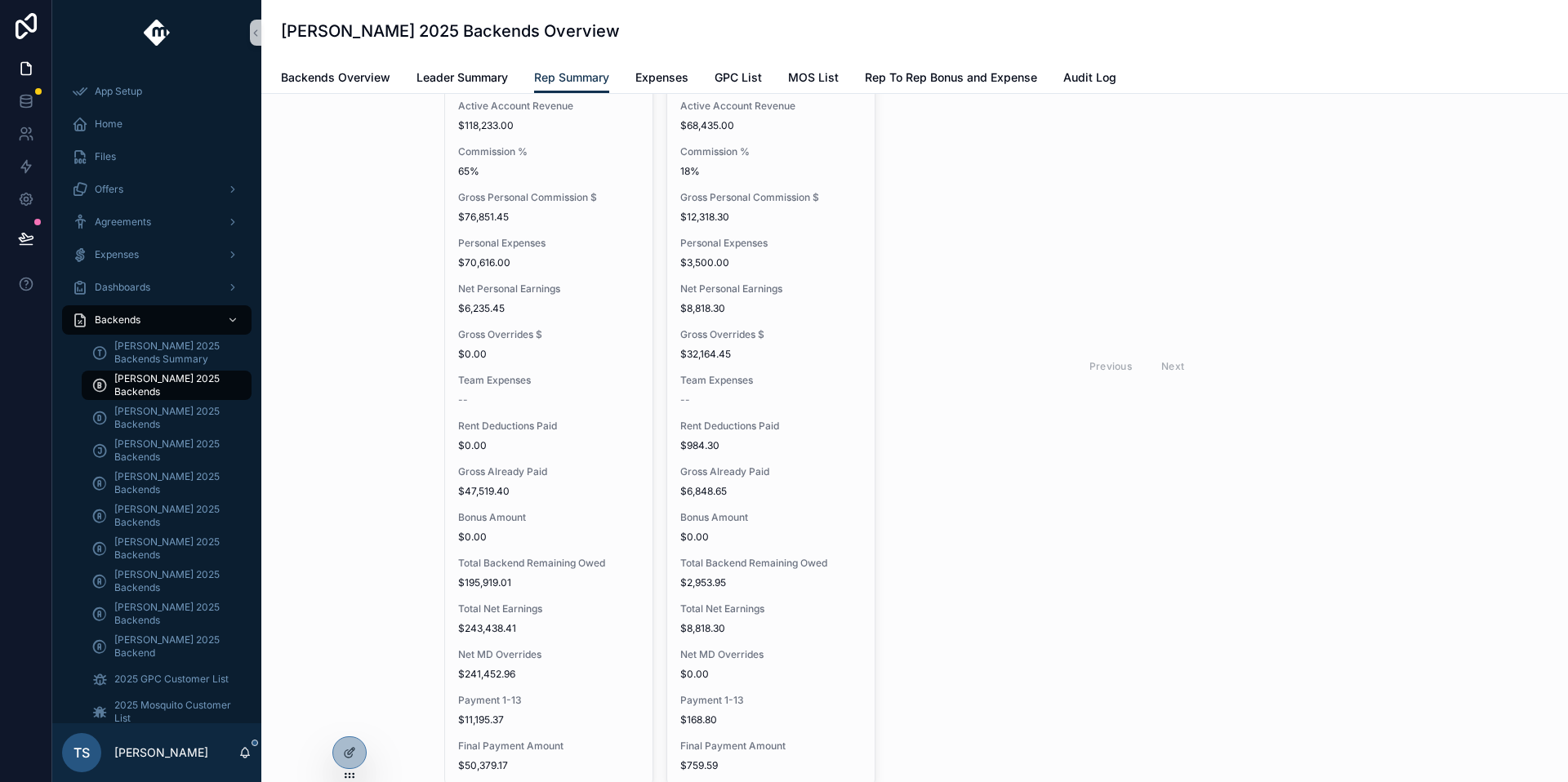
scroll to position [245, 0]
